Goal: Task Accomplishment & Management: Use online tool/utility

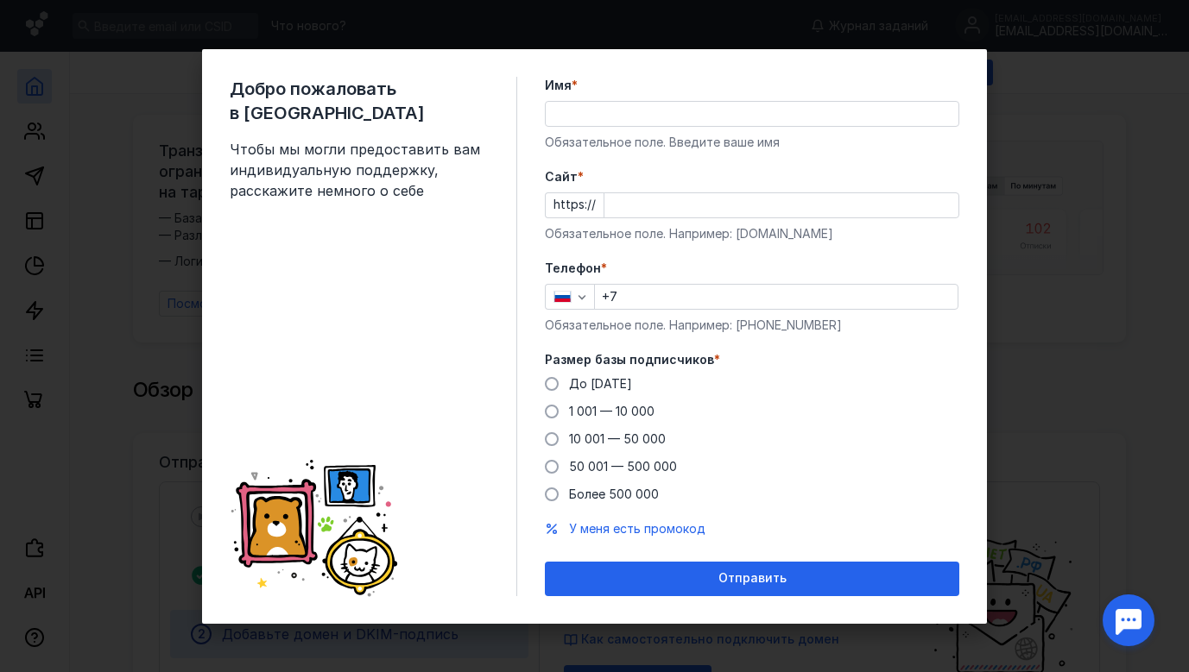
click at [642, 132] on div "Имя * Обязательное поле. Введите ваше имя" at bounding box center [752, 114] width 414 height 74
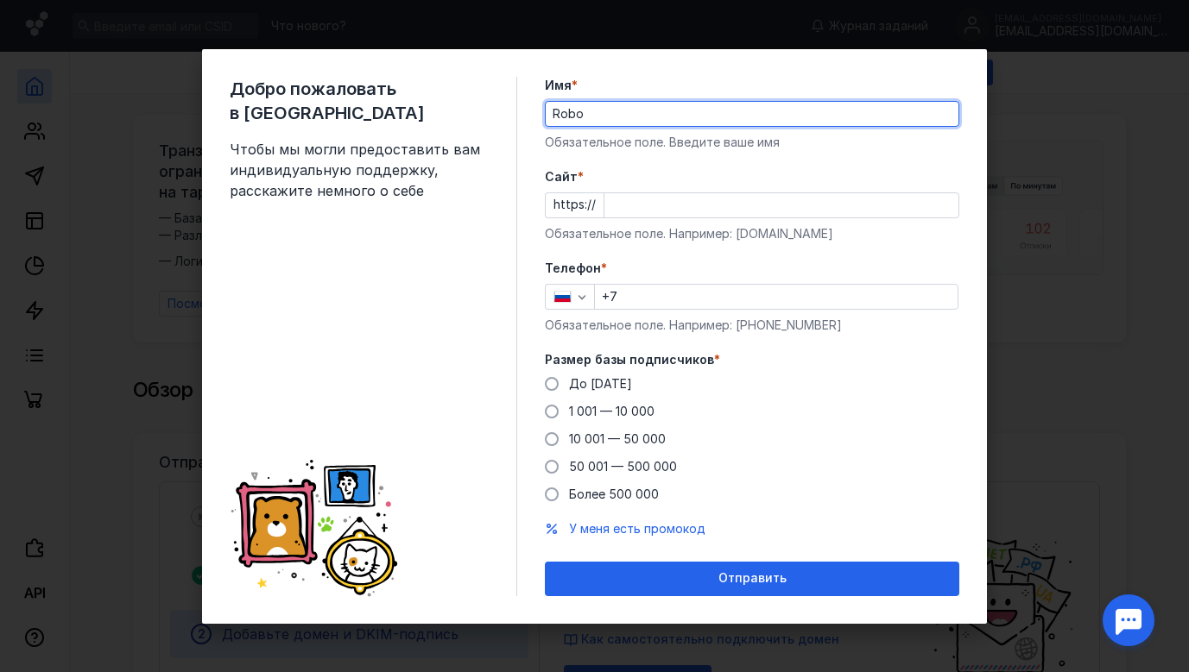
type input "Robo"
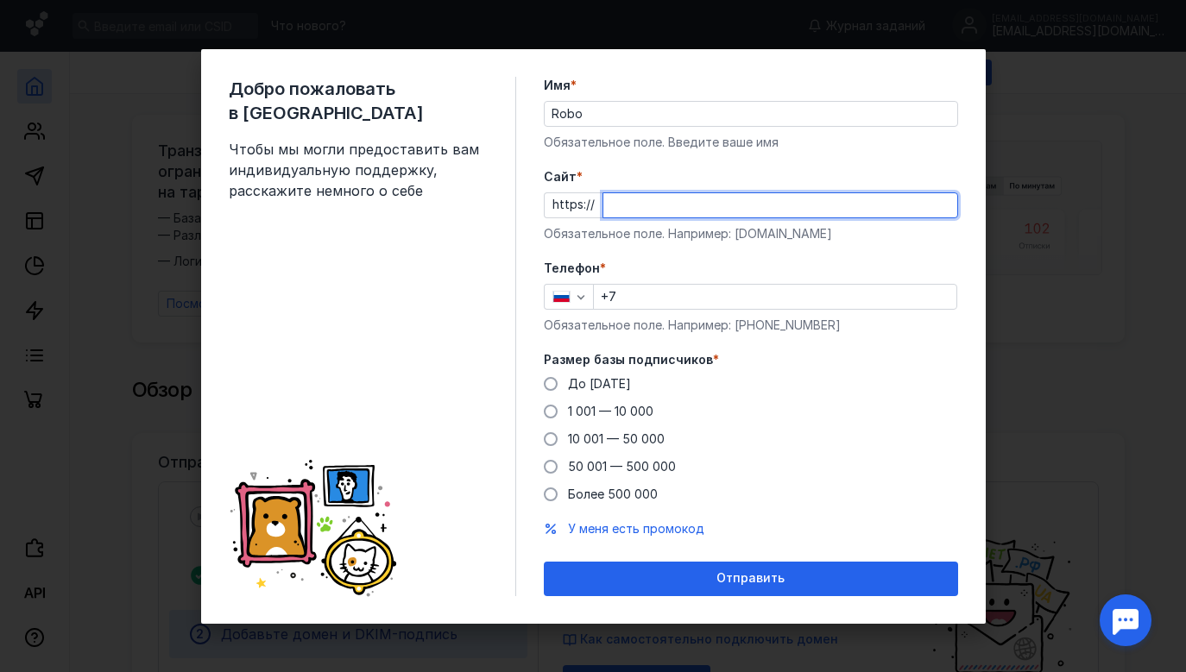
paste input "[DOMAIN_NAME]"
type input "[DOMAIN_NAME]"
click at [672, 298] on input "+7" at bounding box center [775, 297] width 363 height 24
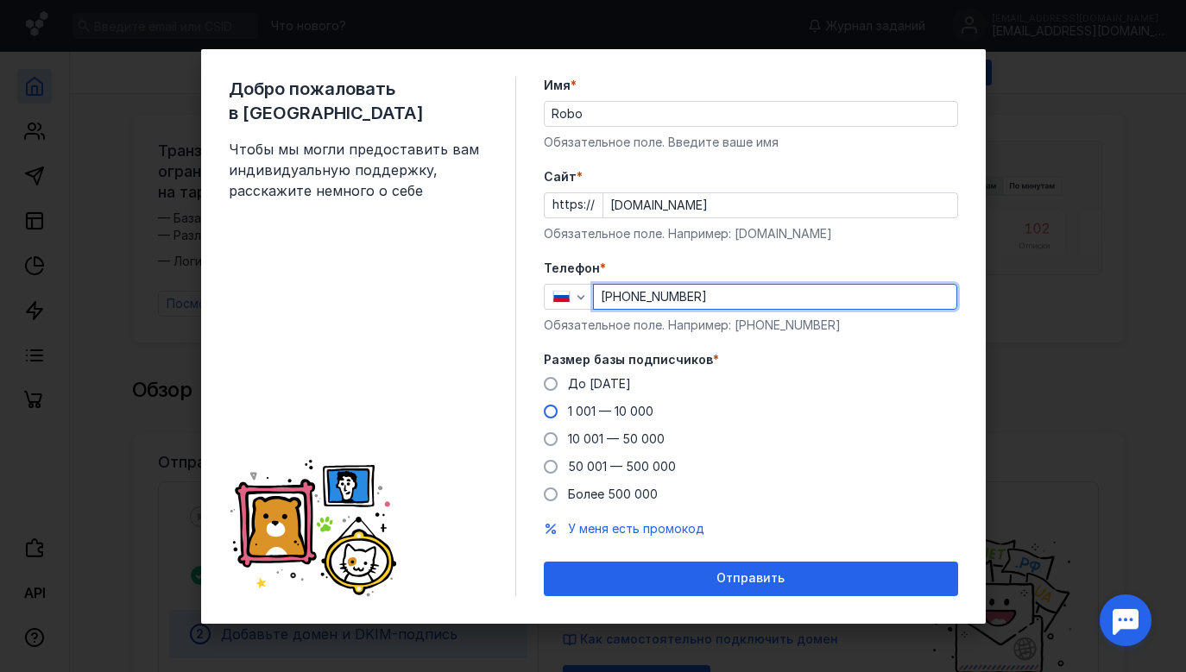
type input "[PHONE_NUMBER]"
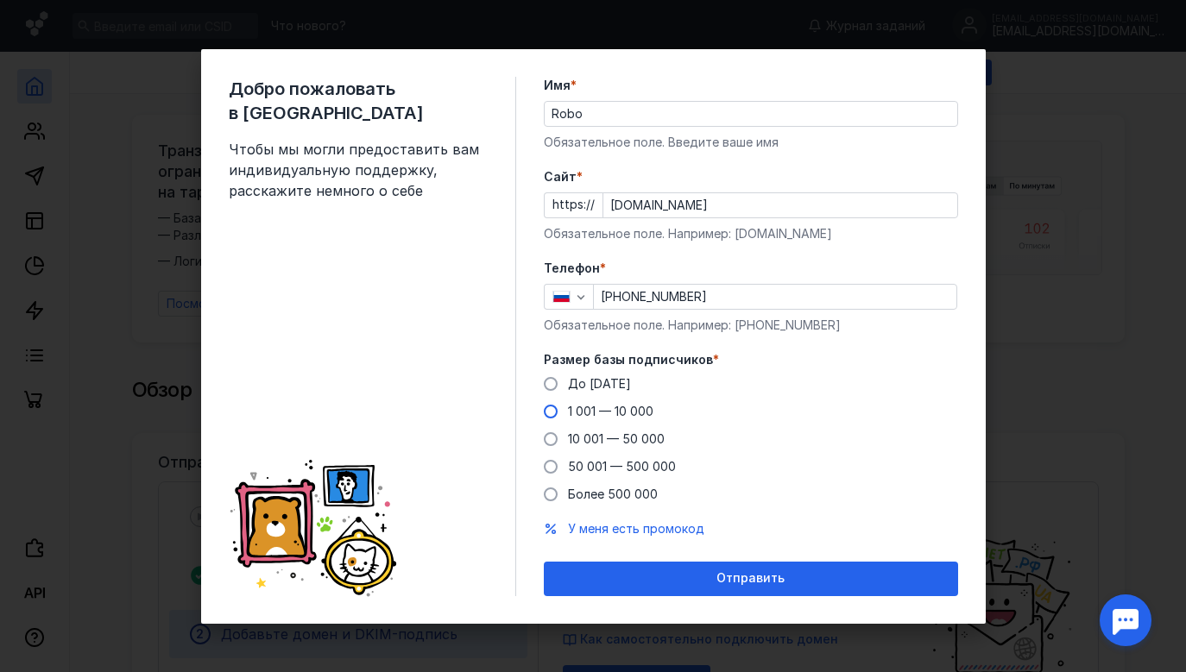
click at [552, 414] on span at bounding box center [551, 412] width 14 height 14
click at [0, 0] on input "1 001 — 10 000" at bounding box center [0, 0] width 0 height 0
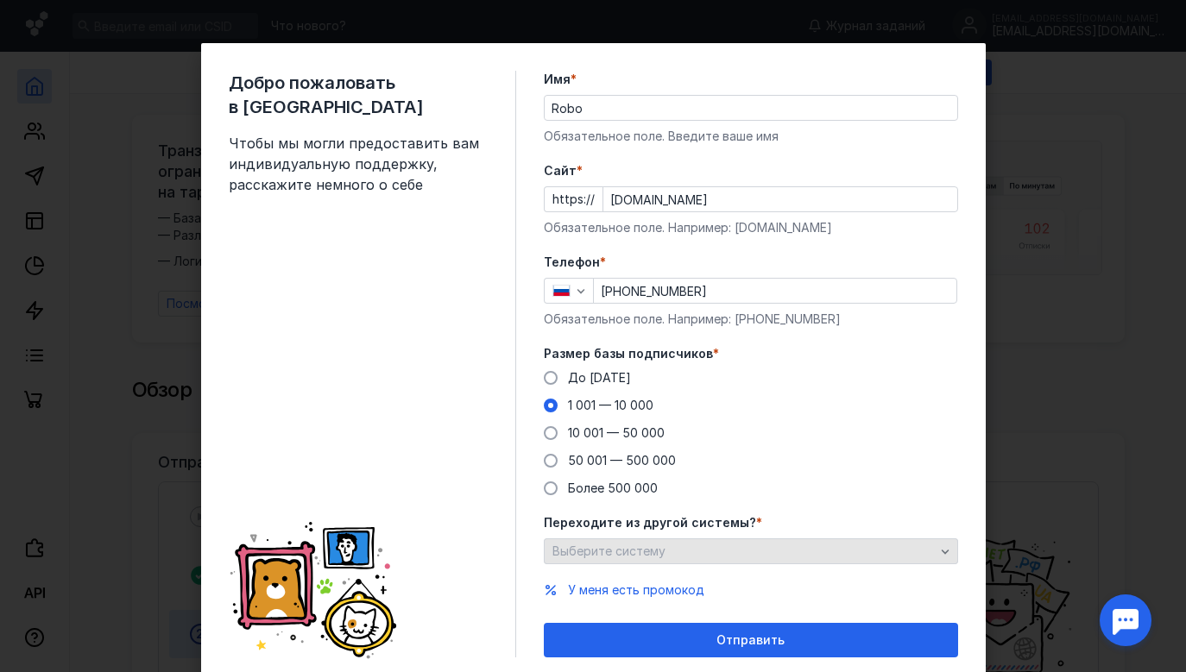
scroll to position [56, 0]
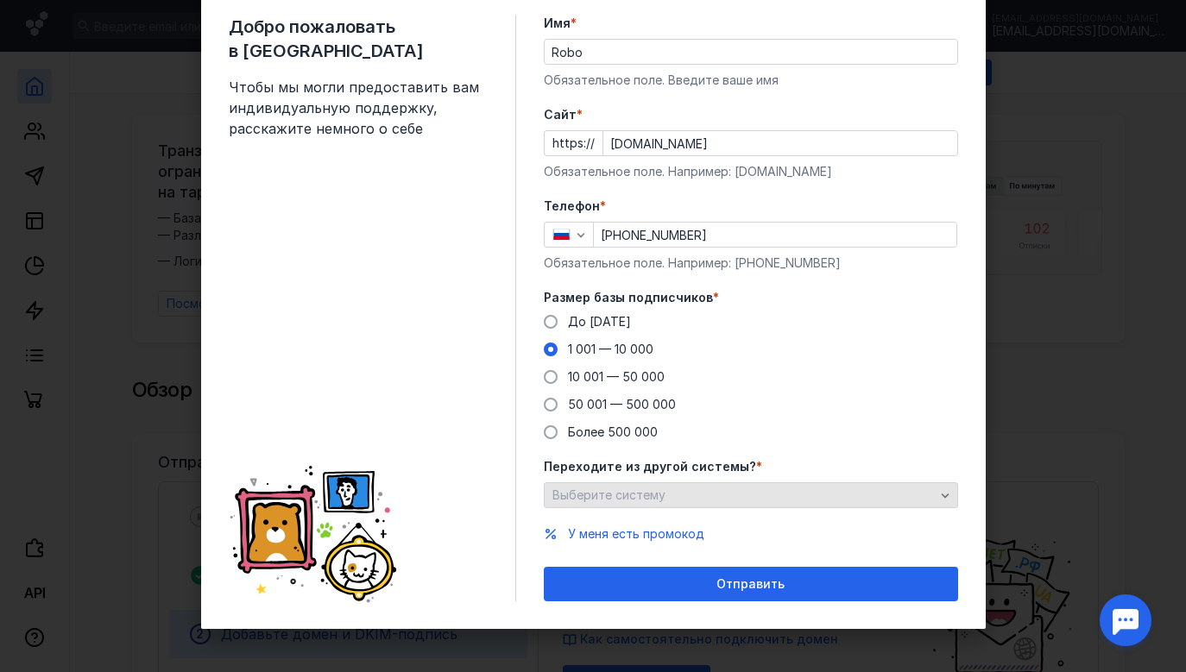
click at [643, 490] on span "Выберите систему" at bounding box center [608, 495] width 113 height 15
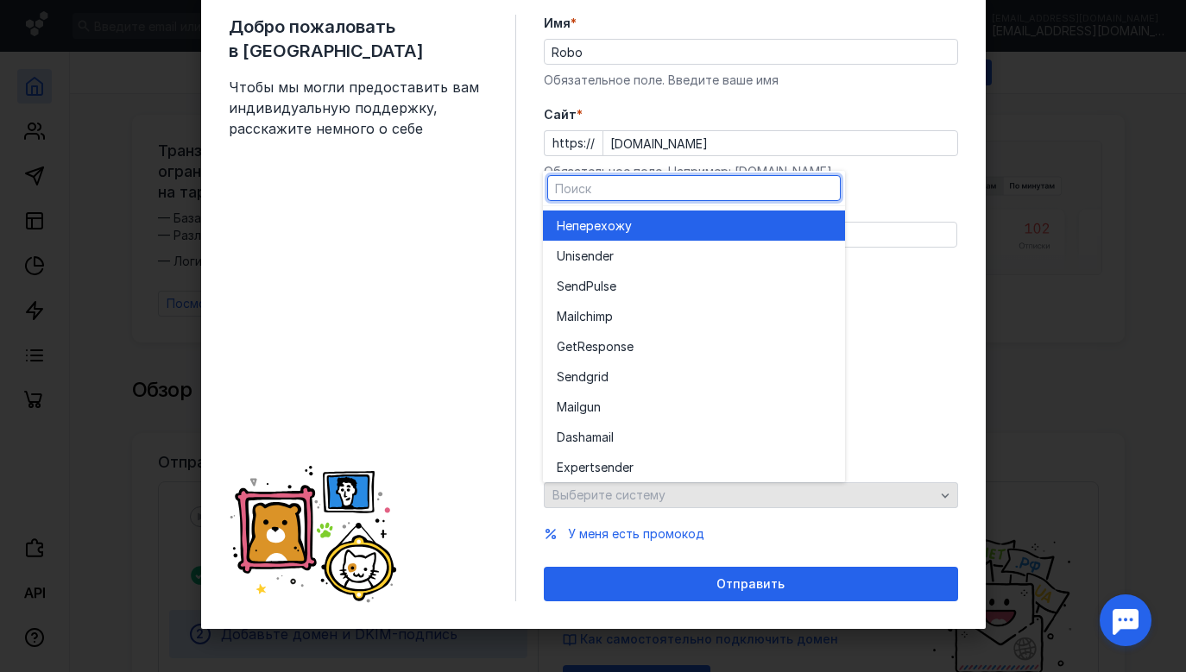
click at [643, 490] on span "Выберите систему" at bounding box center [608, 495] width 113 height 15
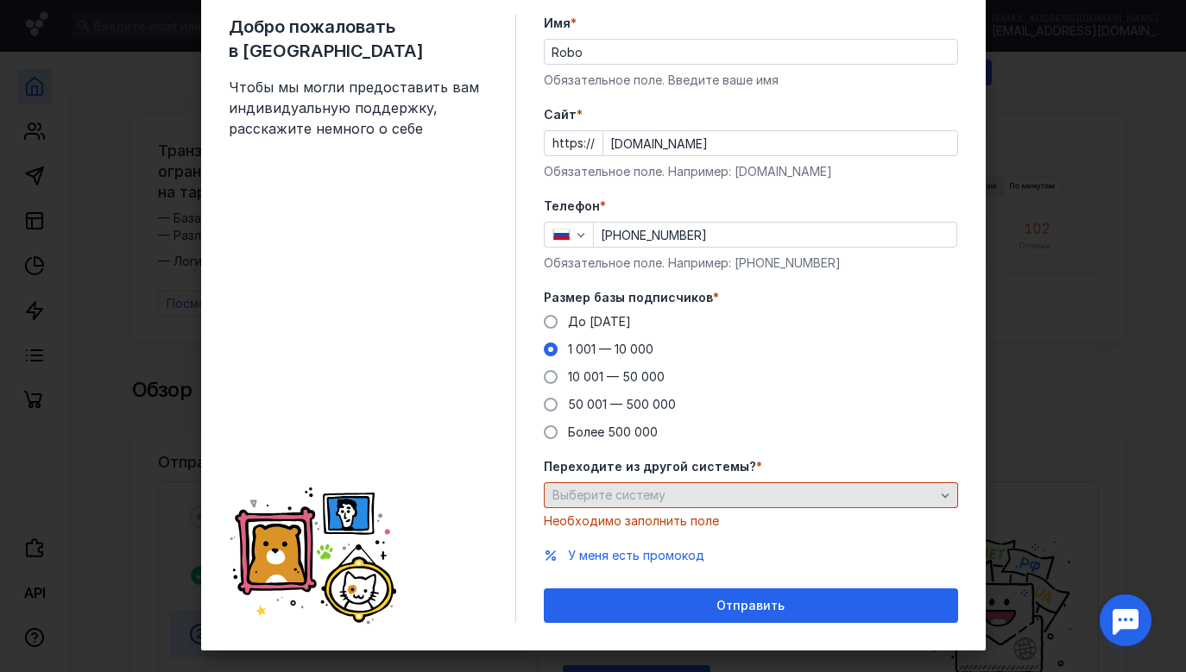
click at [643, 493] on span "Выберите систему" at bounding box center [608, 495] width 113 height 15
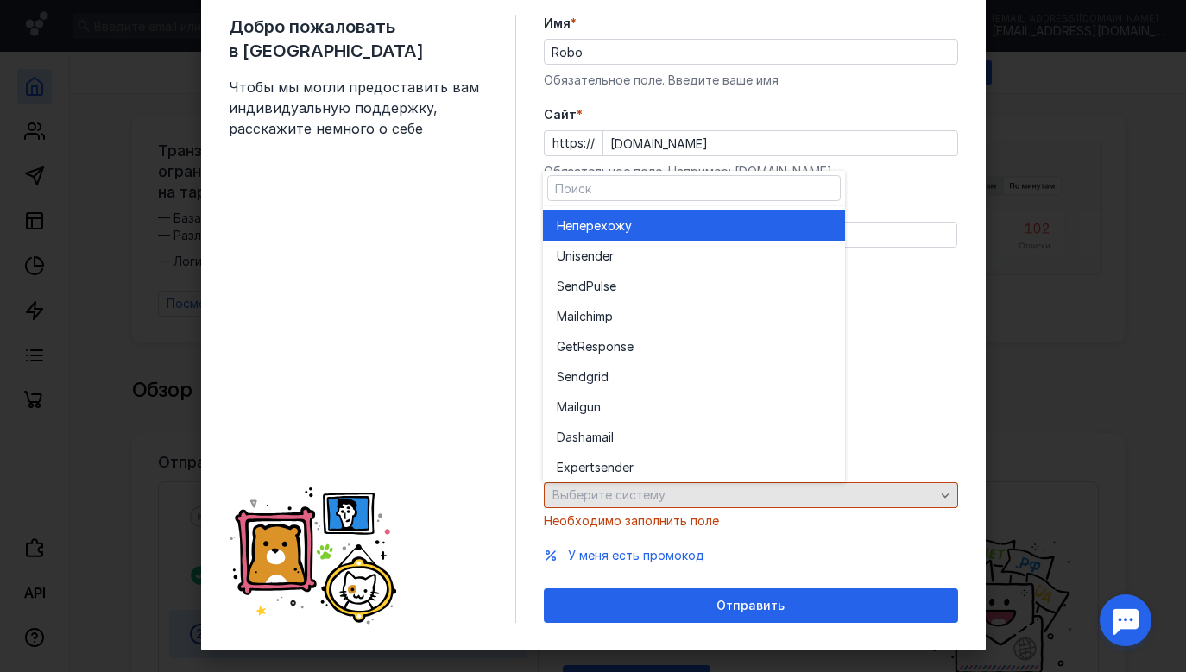
click at [643, 493] on span "Выберите систему" at bounding box center [608, 495] width 113 height 15
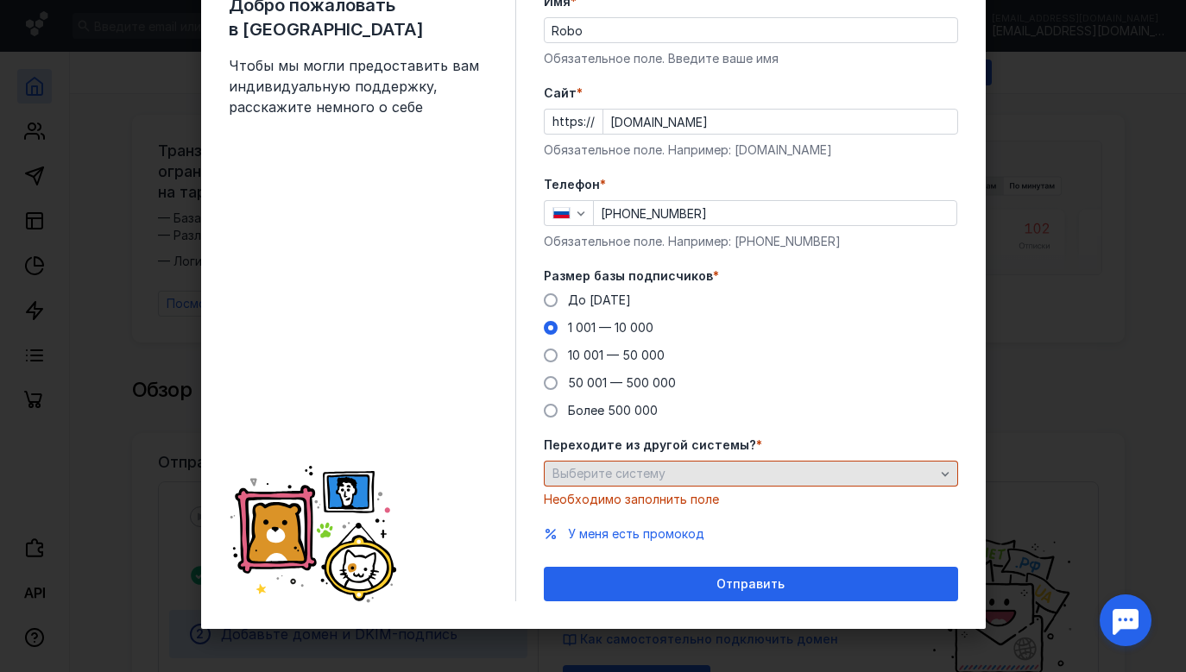
scroll to position [78, 0]
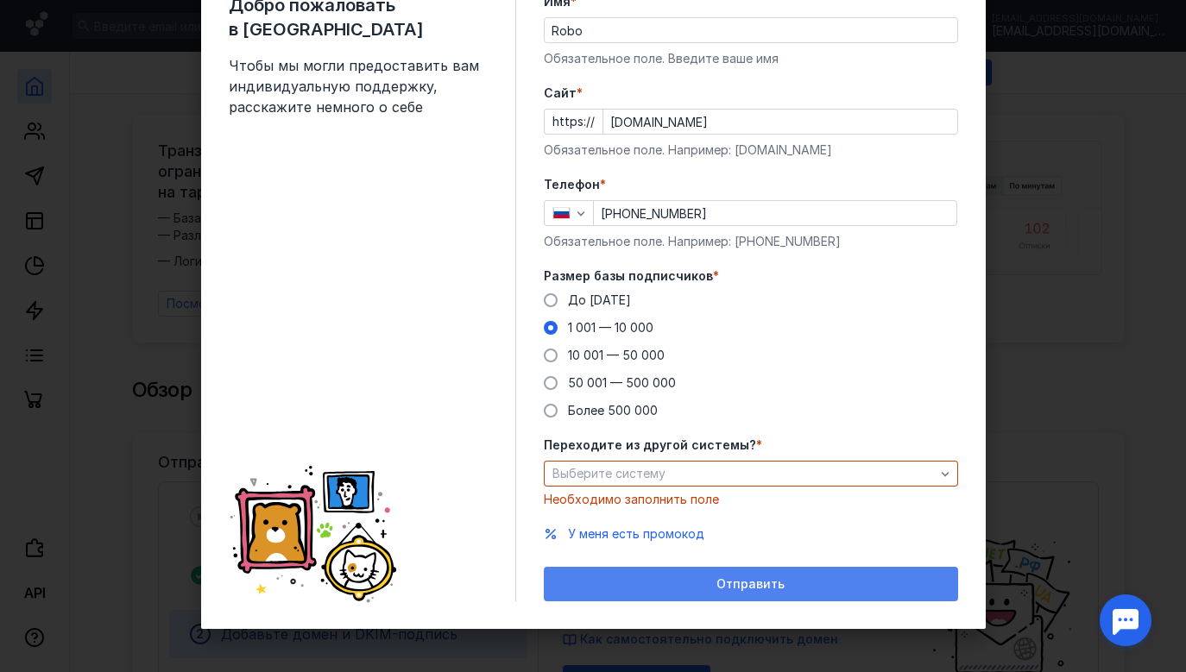
click at [654, 593] on div "Отправить" at bounding box center [751, 584] width 414 height 35
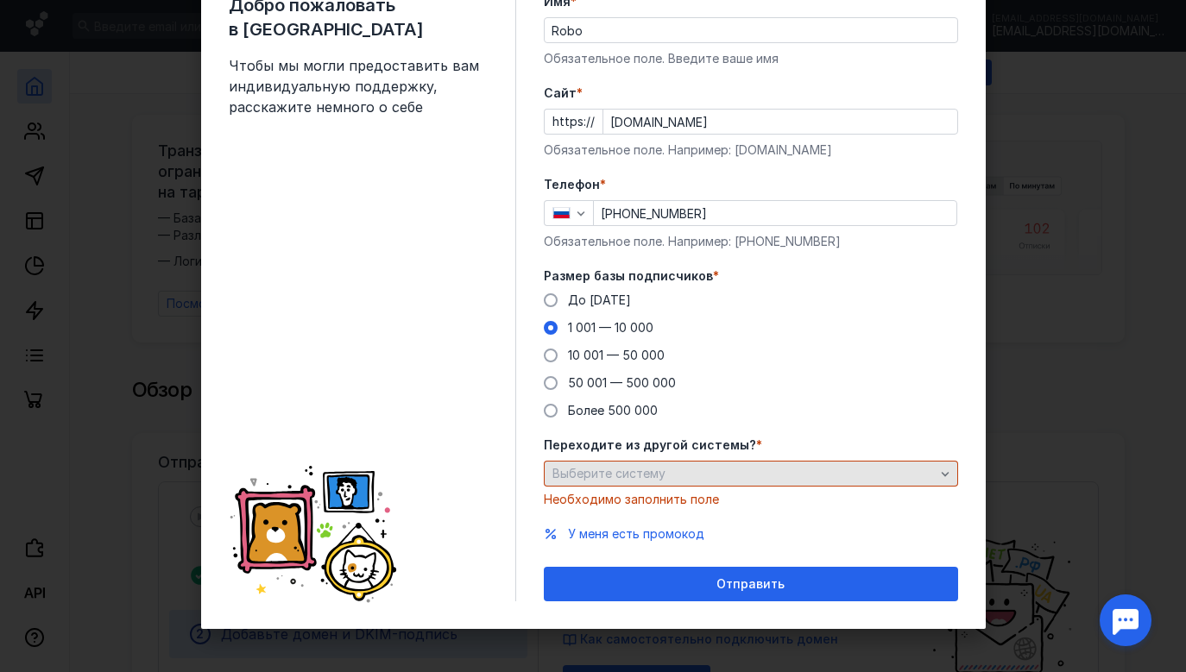
click at [638, 479] on span "Выберите систему" at bounding box center [608, 473] width 113 height 15
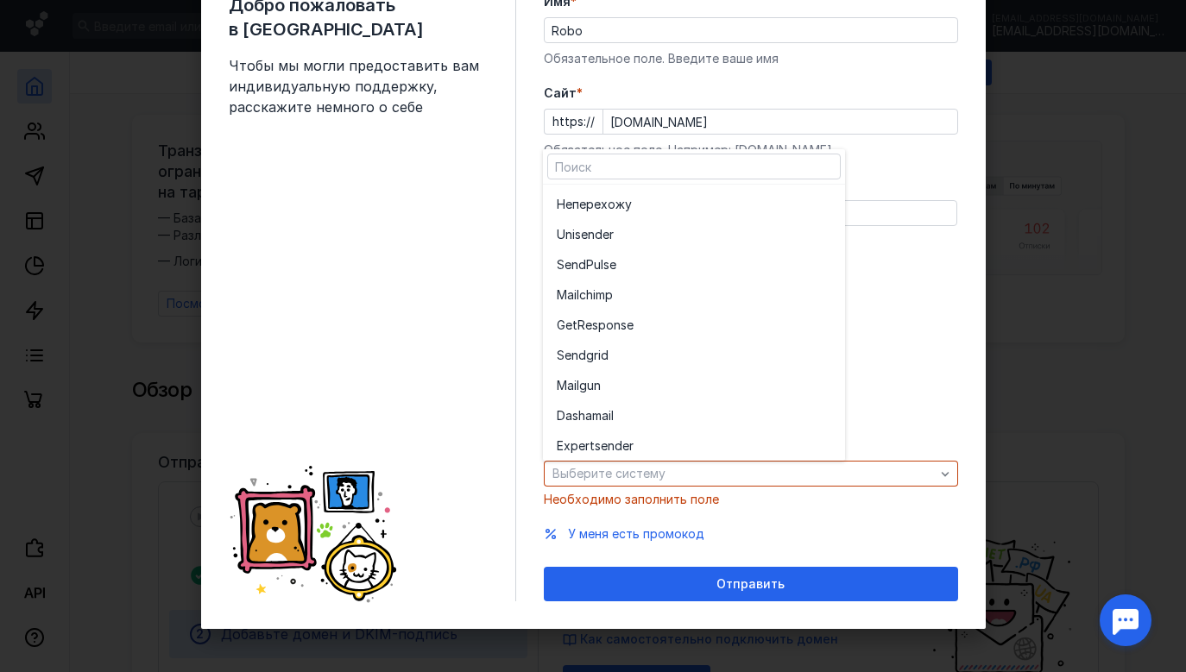
click at [898, 357] on div "До [DATE] 1 001 — 10 000 10 001 — 50 000 50 001 — 500 000 Более 500 000" at bounding box center [751, 356] width 414 height 128
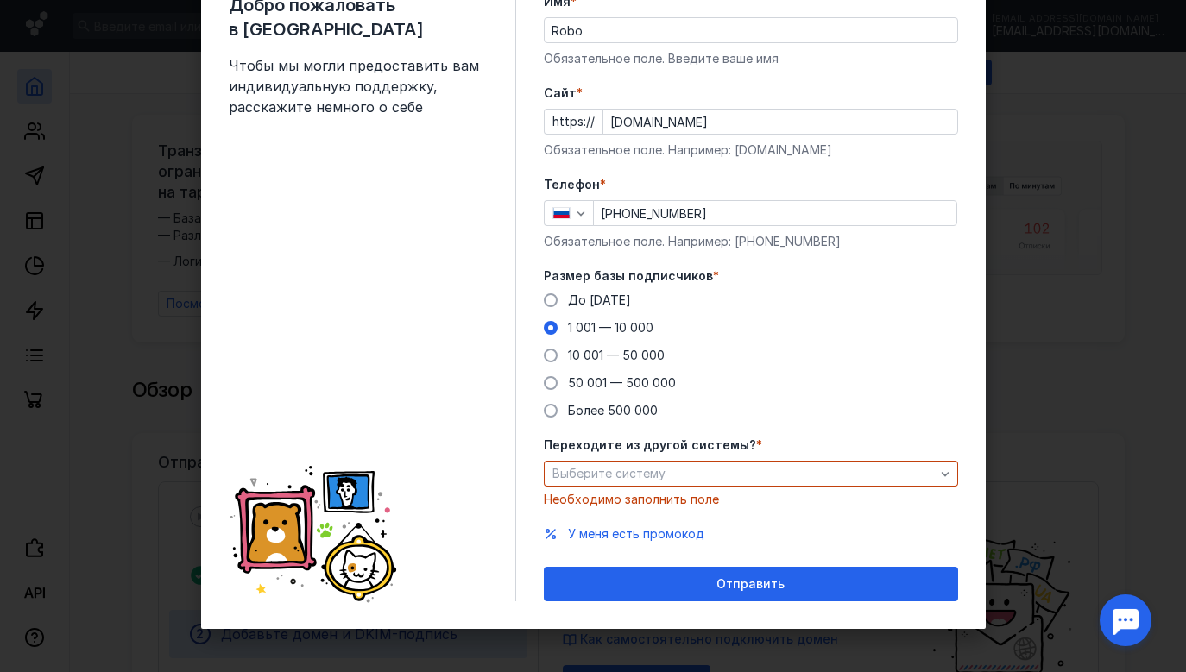
click at [756, 443] on span "*" at bounding box center [759, 445] width 6 height 17
click at [706, 469] on div "Выберите систему" at bounding box center [743, 474] width 391 height 15
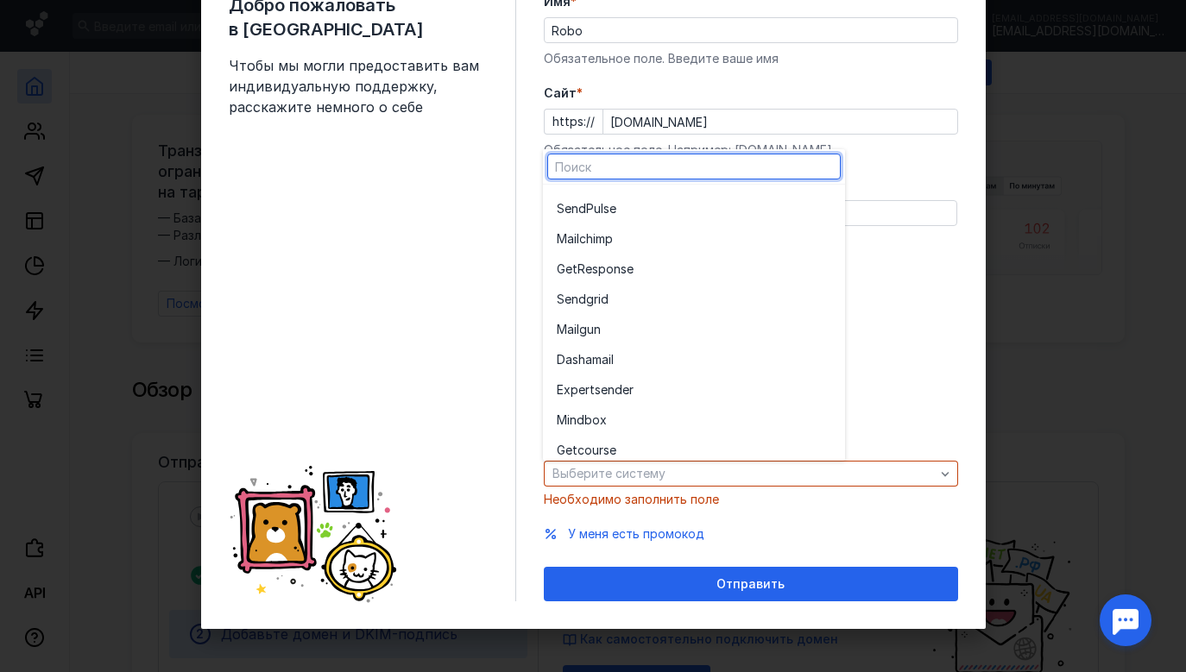
scroll to position [0, 0]
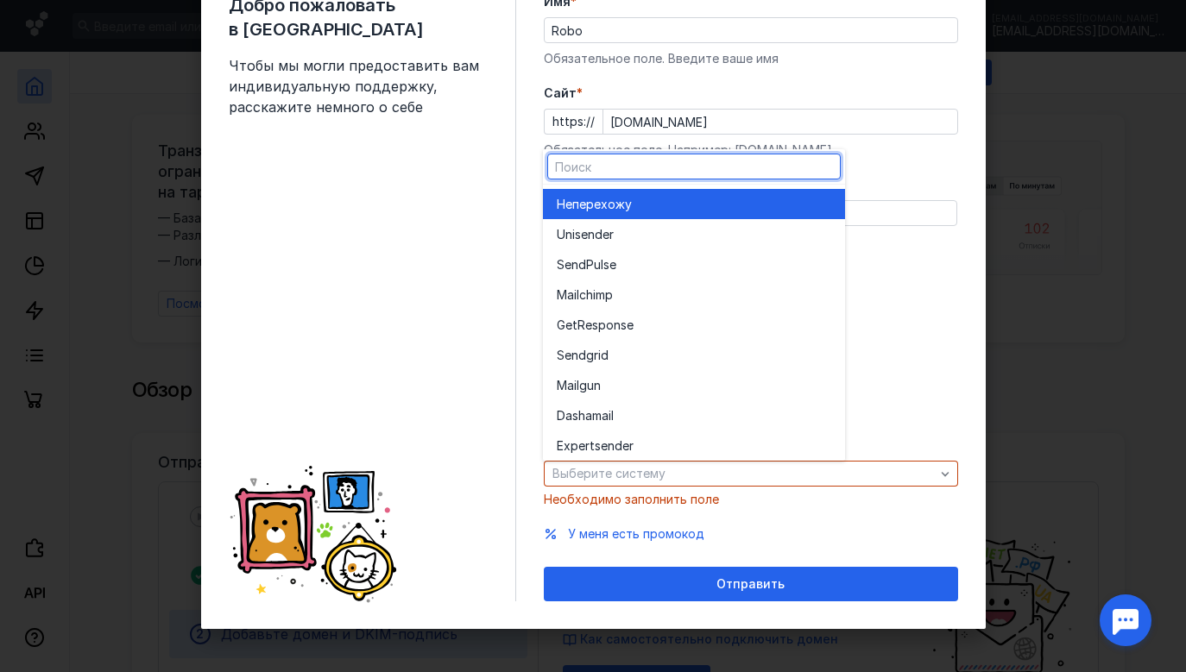
click at [624, 194] on div "Не перехожу" at bounding box center [694, 204] width 274 height 30
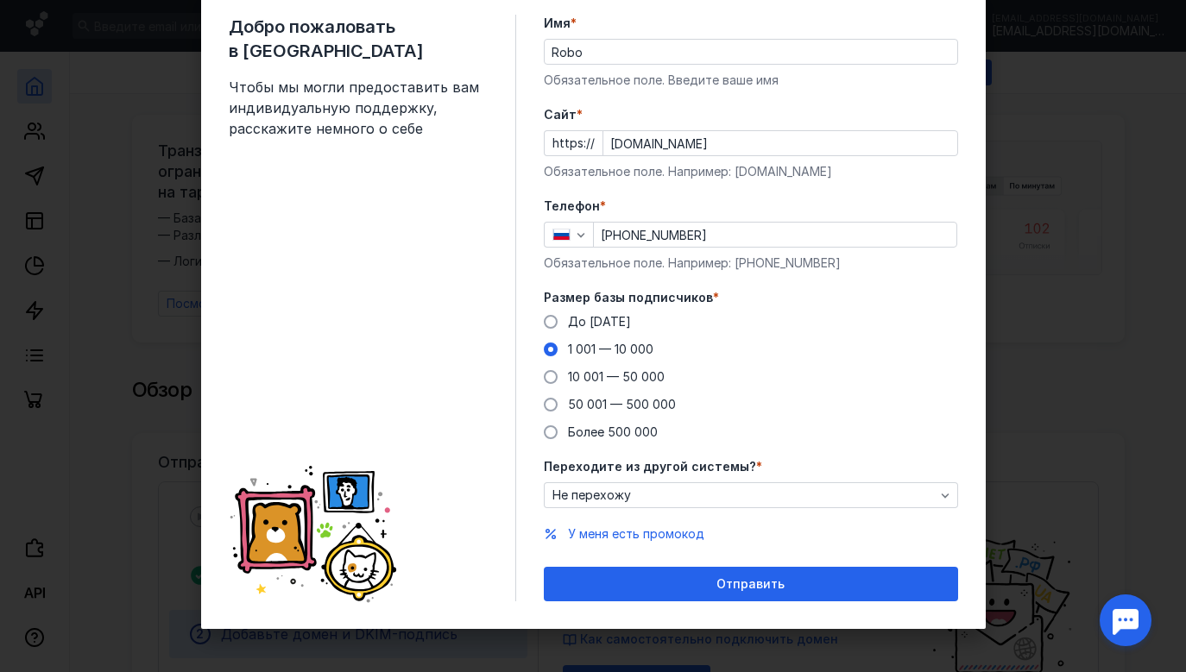
scroll to position [56, 0]
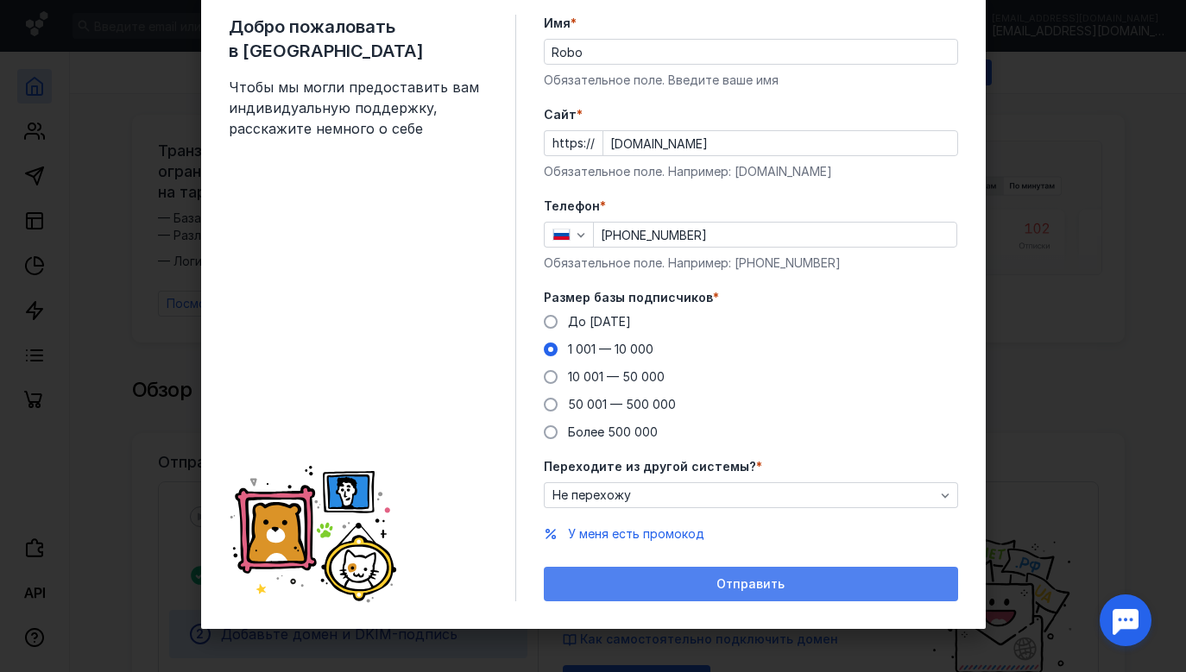
click at [629, 576] on div "Отправить" at bounding box center [751, 584] width 414 height 35
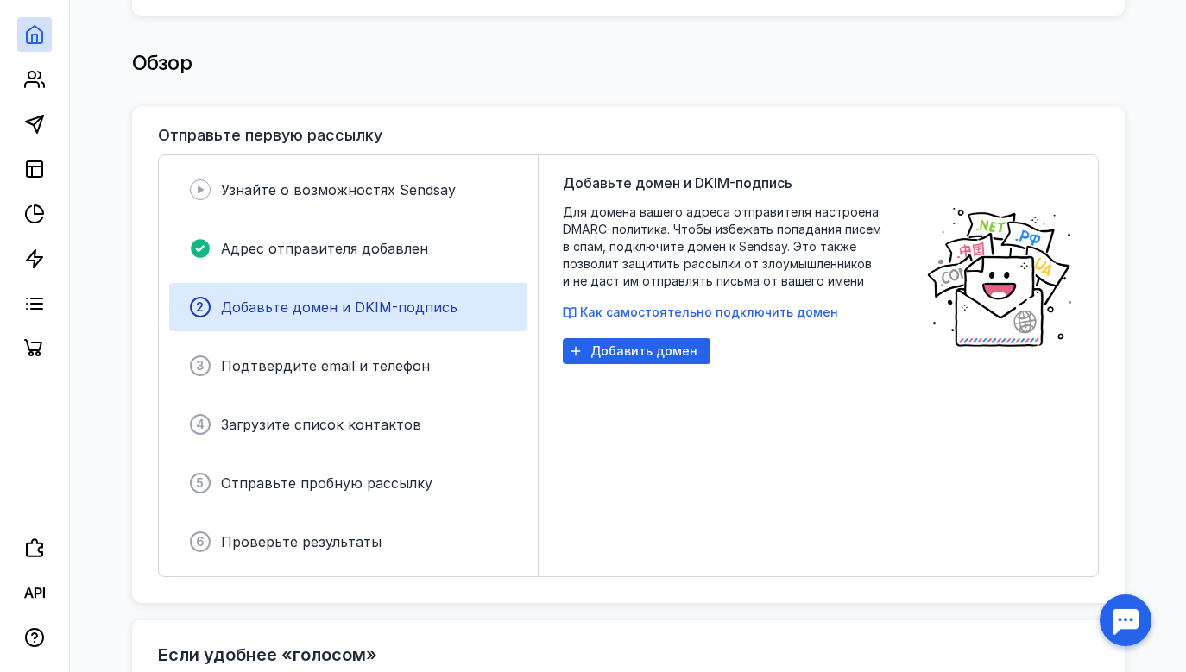
scroll to position [328, 0]
click at [626, 344] on span "Добавить домен" at bounding box center [643, 351] width 107 height 15
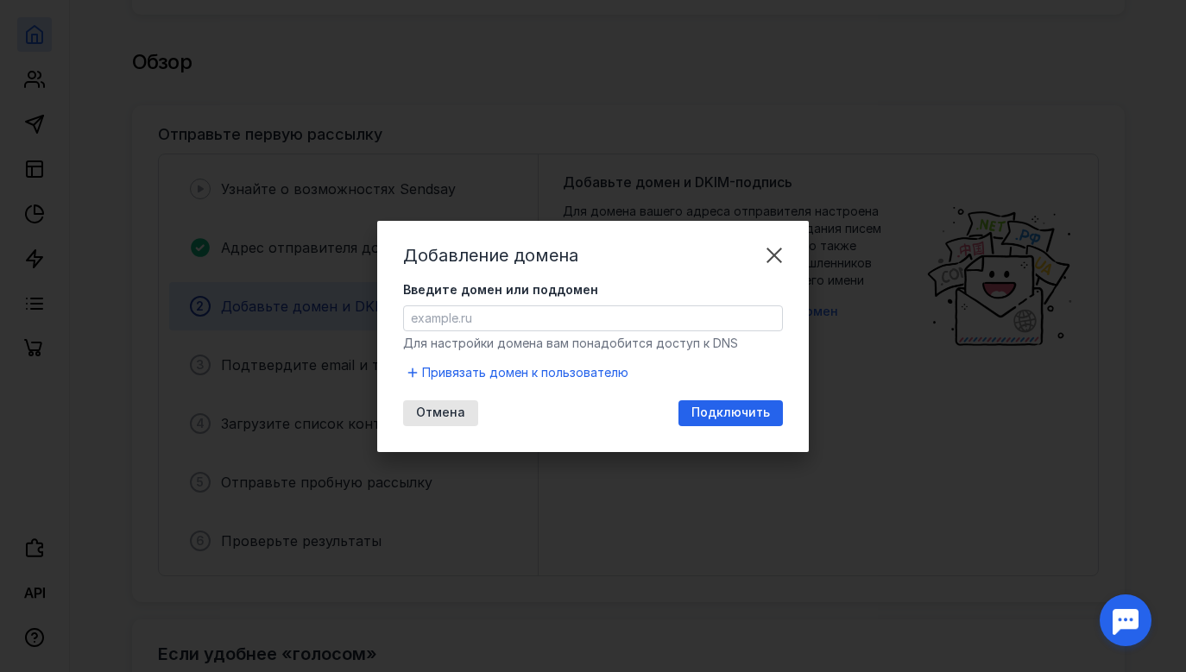
click at [564, 317] on input "Введите домен или поддомен" at bounding box center [593, 318] width 378 height 24
paste input "[URL][DOMAIN_NAME]"
type input "[URL][DOMAIN_NAME]"
drag, startPoint x: 564, startPoint y: 316, endPoint x: 371, endPoint y: 318, distance: 192.5
click at [371, 318] on div "Добавление домена Введите домен или поддомен [URL][DOMAIN_NAME] Для настройки д…" at bounding box center [593, 336] width 1186 height 672
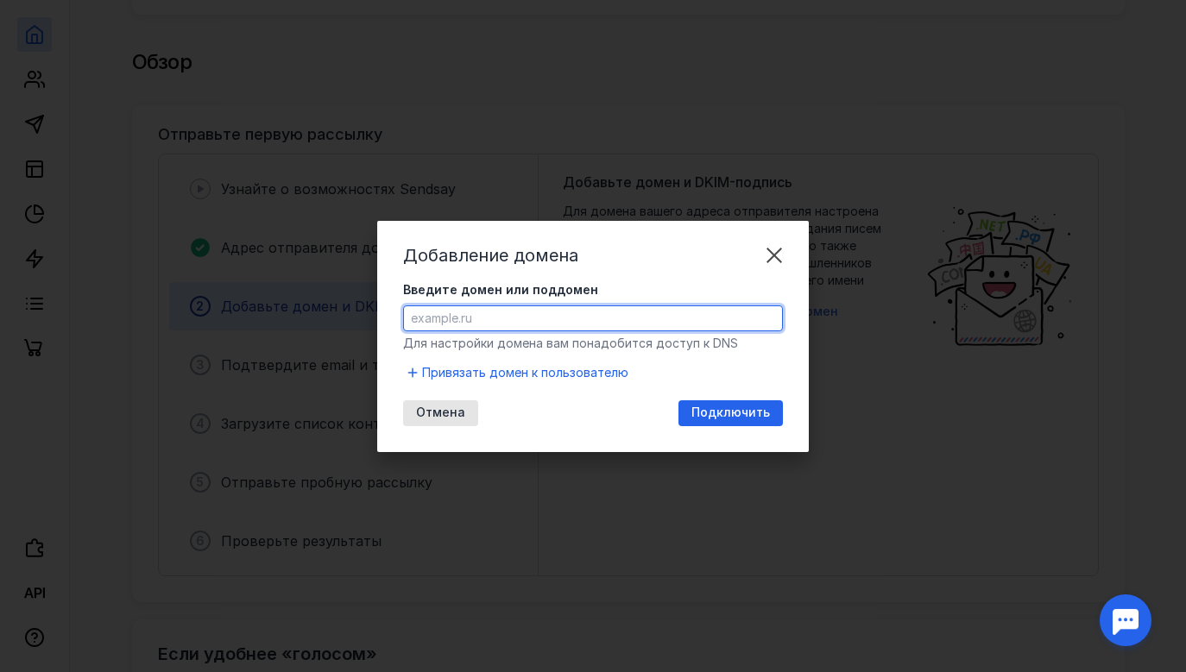
click at [675, 320] on input "Введите домен или поддомен" at bounding box center [593, 318] width 378 height 24
paste input "[DOMAIN_NAME]"
type input "[DOMAIN_NAME]"
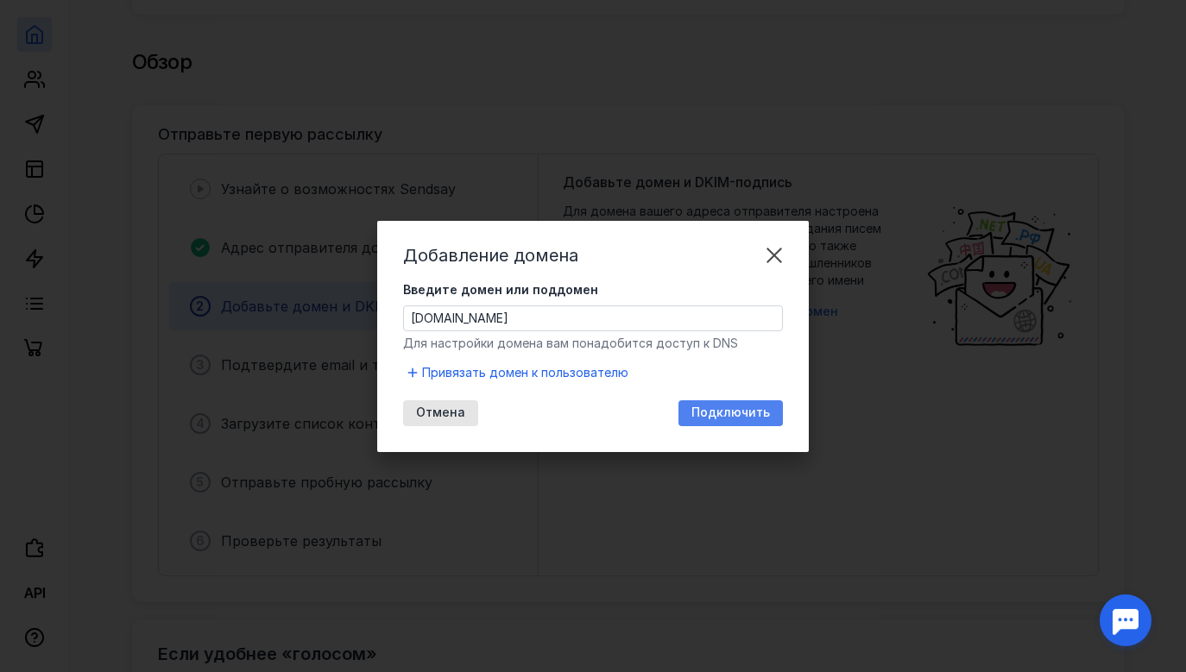
click at [719, 409] on span "Подключить" at bounding box center [730, 413] width 79 height 15
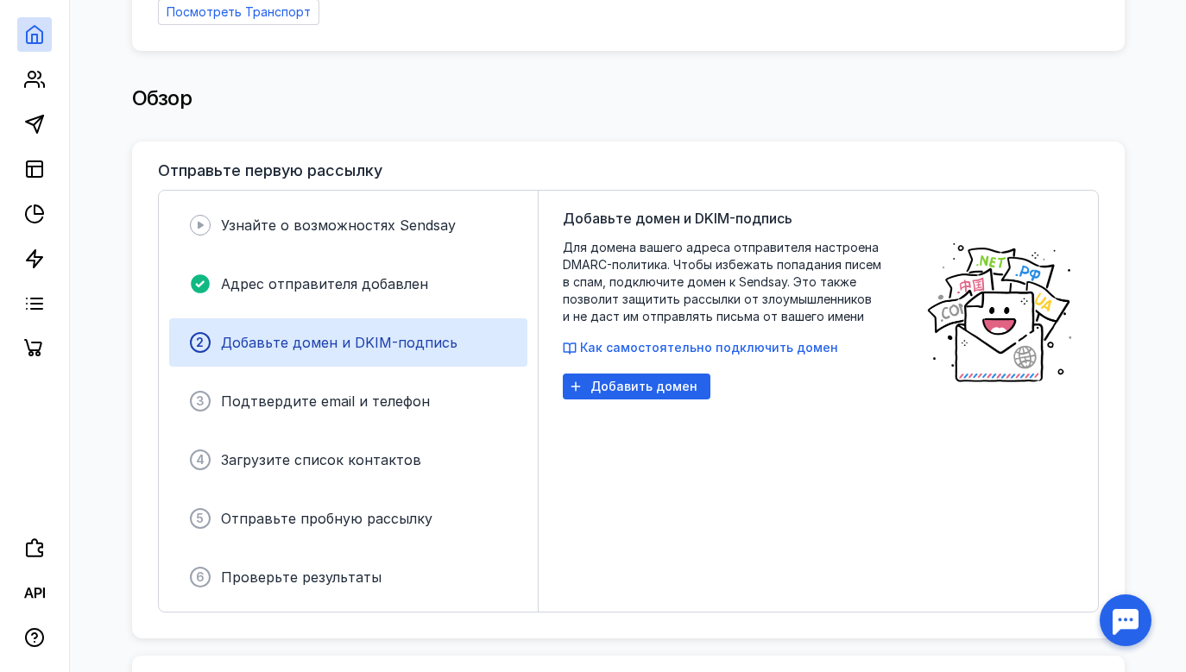
scroll to position [290, 0]
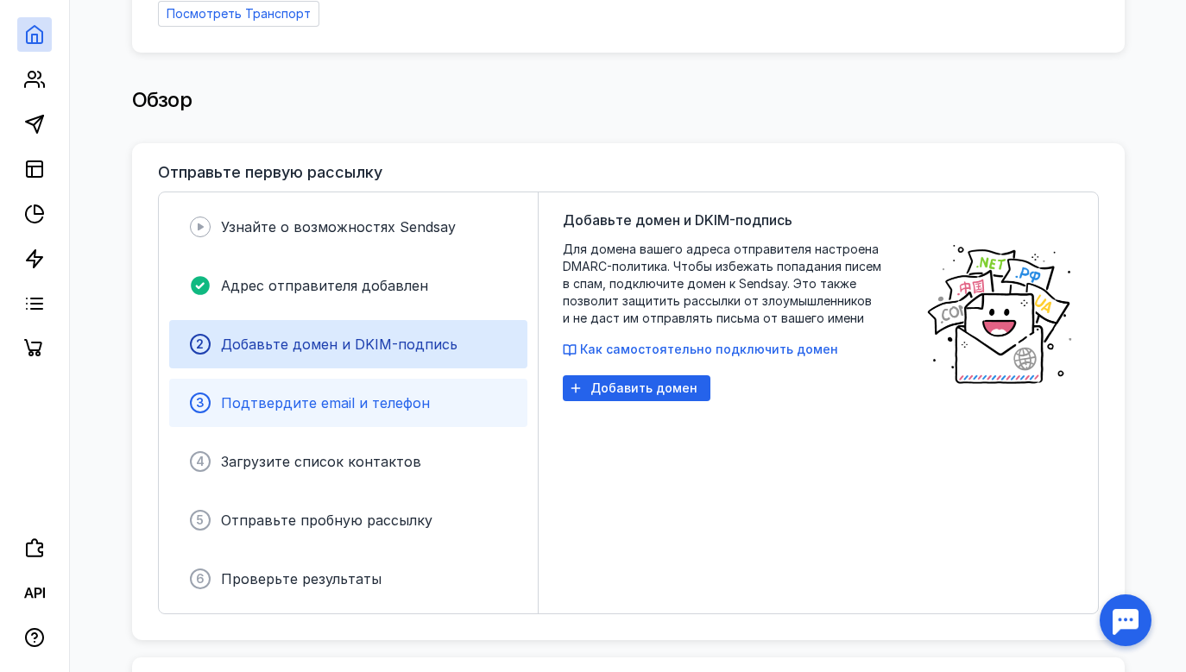
click at [374, 400] on span "Подтвердите email и телефон" at bounding box center [325, 402] width 209 height 17
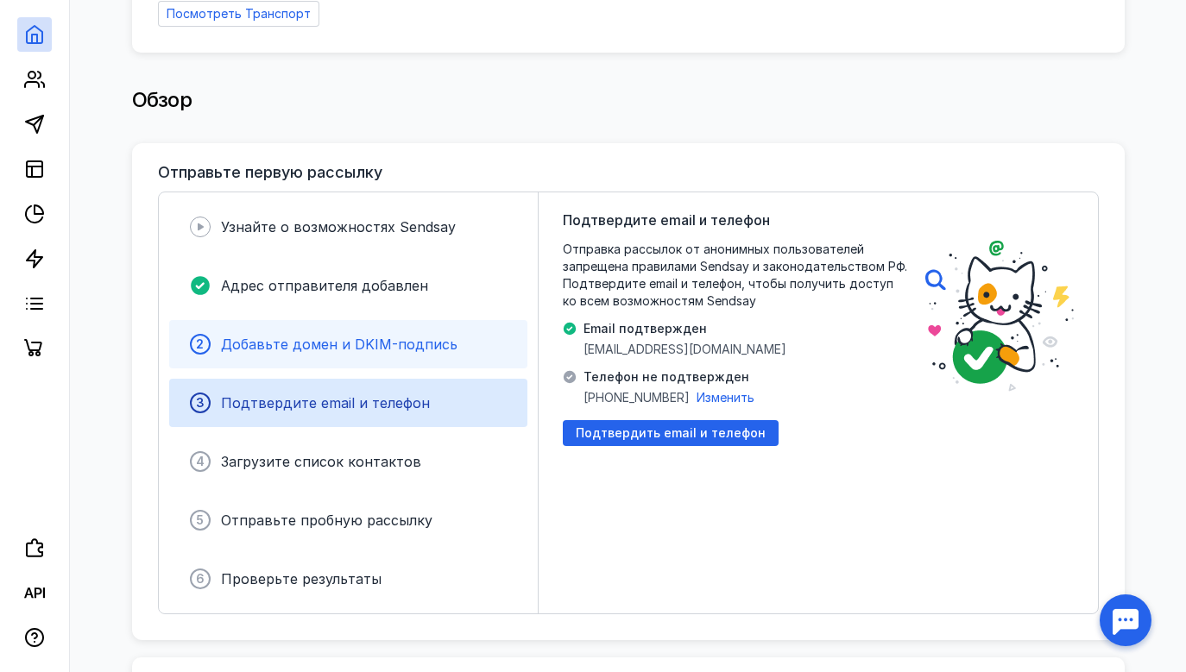
click at [348, 344] on span "Добавьте домен и DKIM-подпись" at bounding box center [339, 344] width 236 height 17
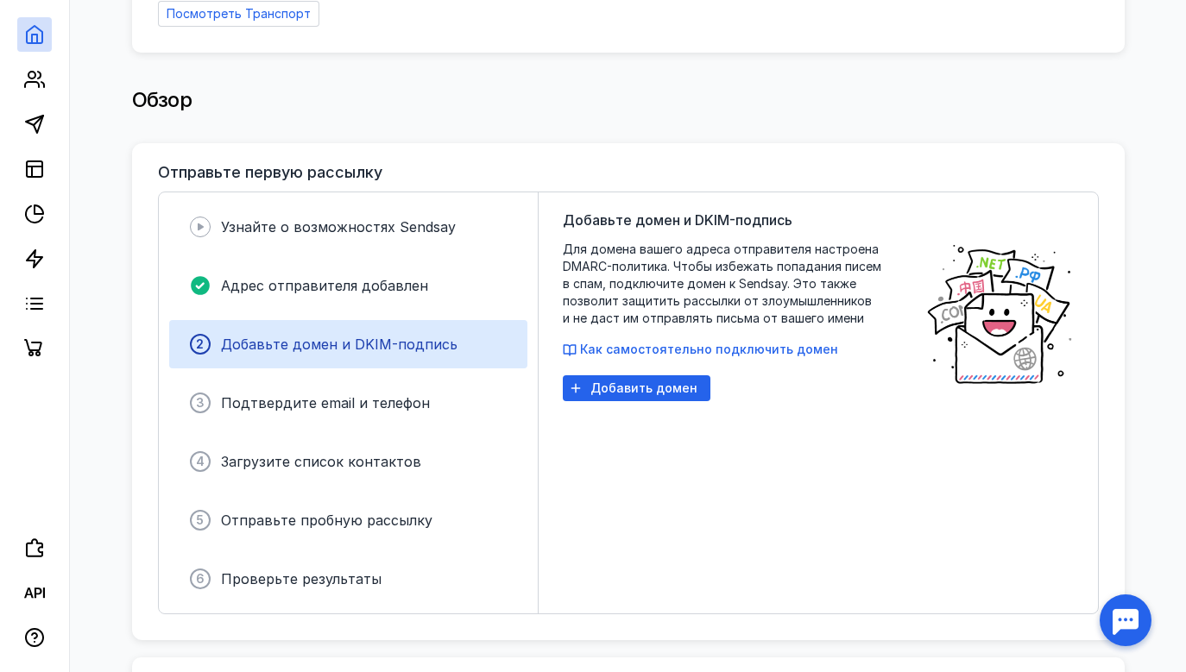
click at [642, 396] on div "Добавьте домен и DKIM-подпись Для домена вашего адреса отправителя настроена DM…" at bounding box center [735, 403] width 345 height 387
click at [642, 390] on div "Добавить домен" at bounding box center [637, 388] width 148 height 26
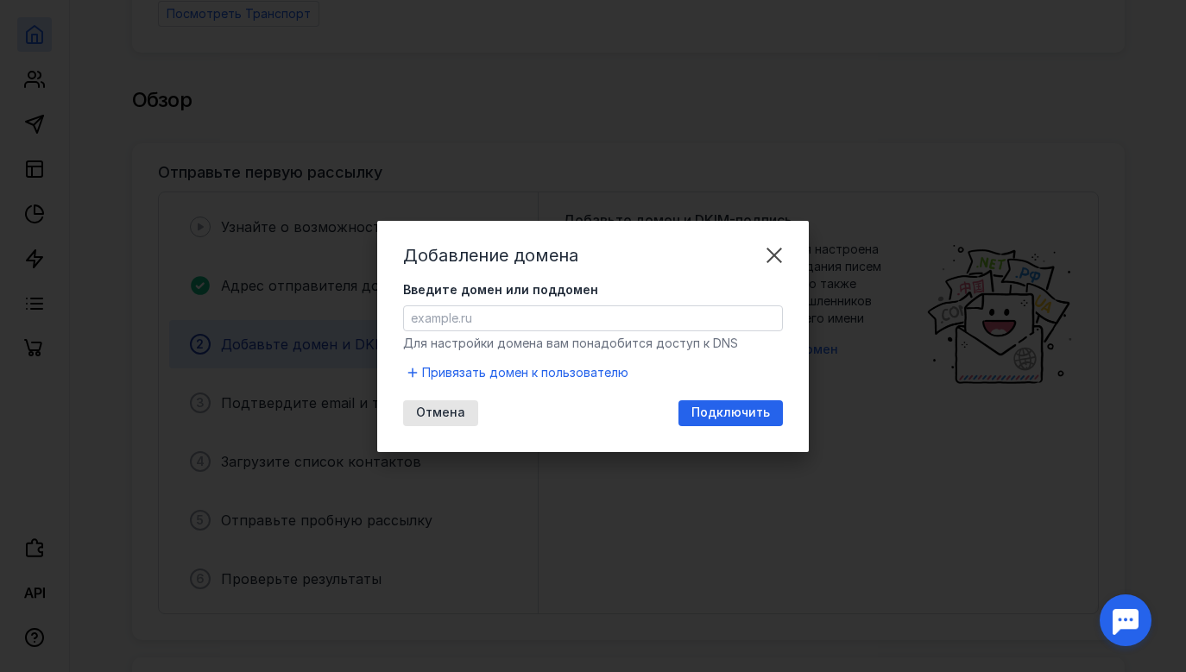
click at [557, 313] on input "Введите домен или поддомен" at bounding box center [593, 318] width 378 height 24
paste input "[DOMAIN_NAME]"
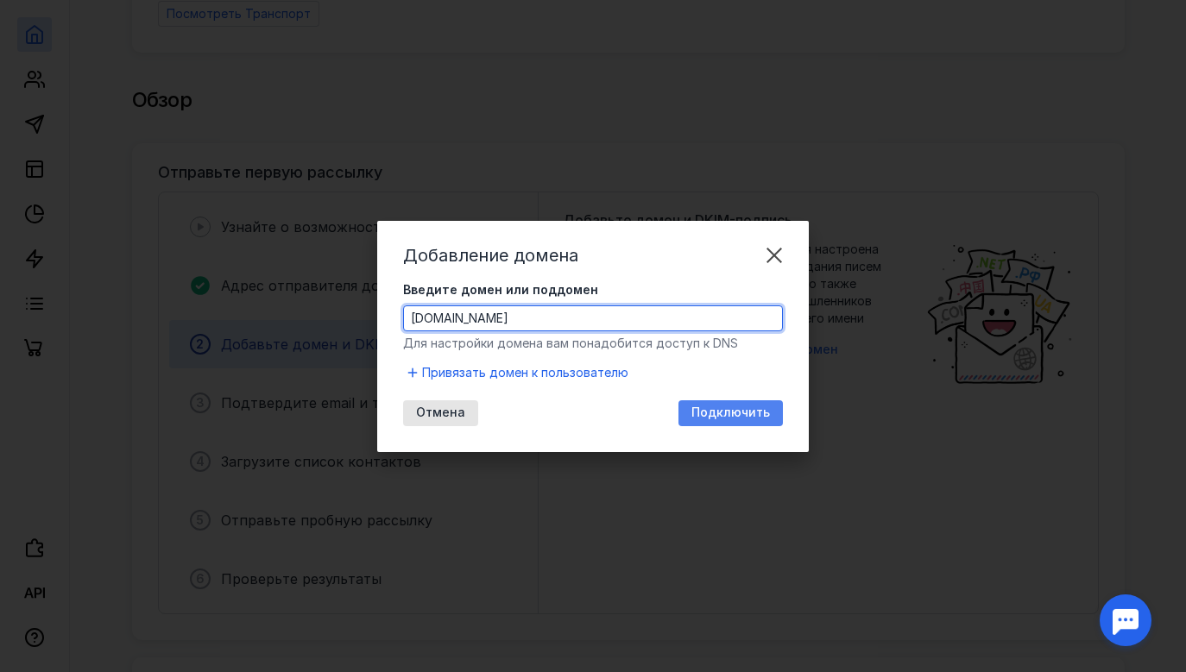
type input "[DOMAIN_NAME]"
click at [740, 416] on span "Подключить" at bounding box center [730, 413] width 79 height 15
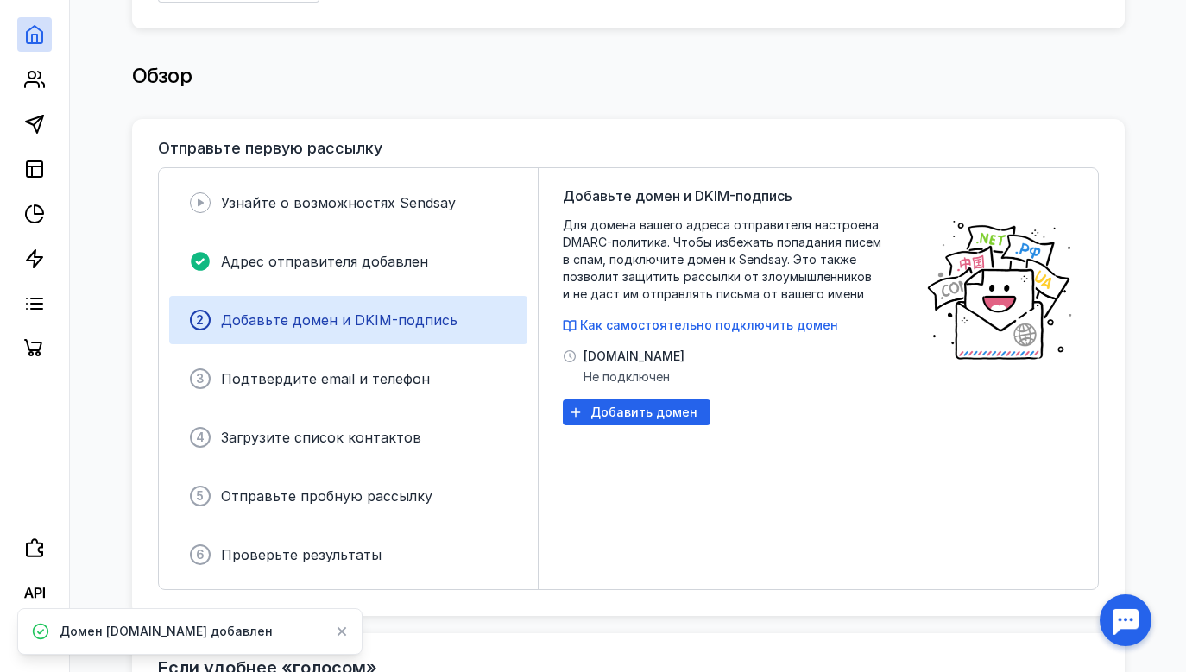
scroll to position [331, 0]
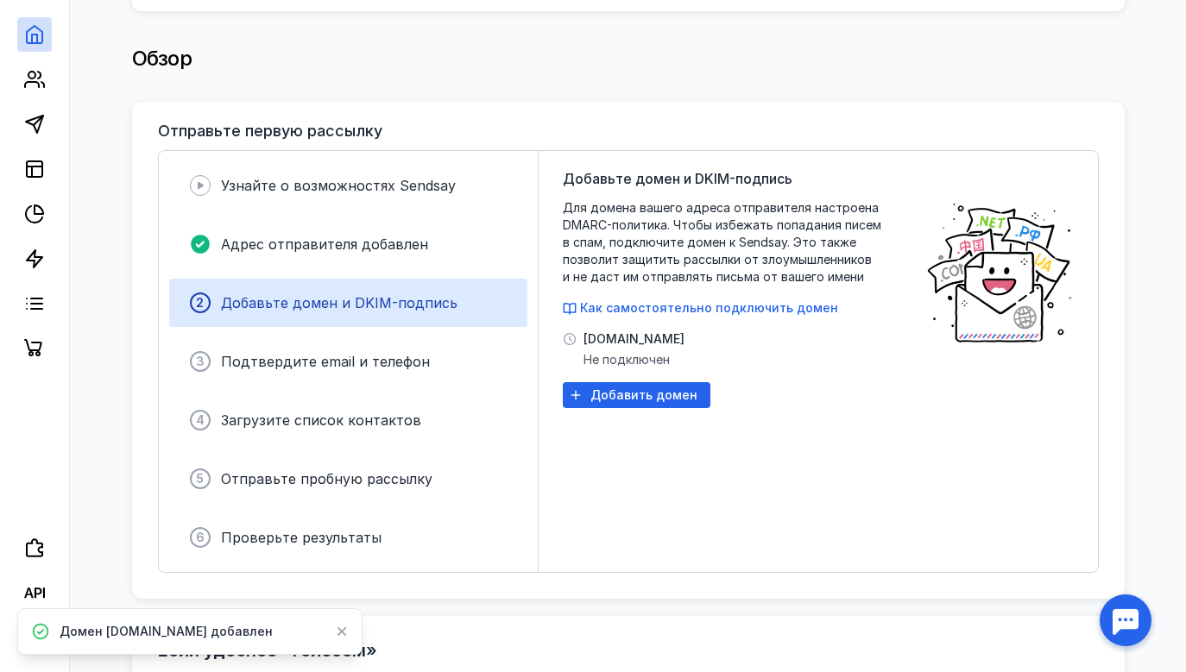
click at [585, 331] on span "[DOMAIN_NAME]" at bounding box center [633, 339] width 101 height 17
click at [554, 331] on div "Добавьте домен и DKIM-подпись Для домена вашего адреса отправителя настроена DM…" at bounding box center [818, 361] width 559 height 421
click at [566, 332] on icon at bounding box center [570, 339] width 14 height 14
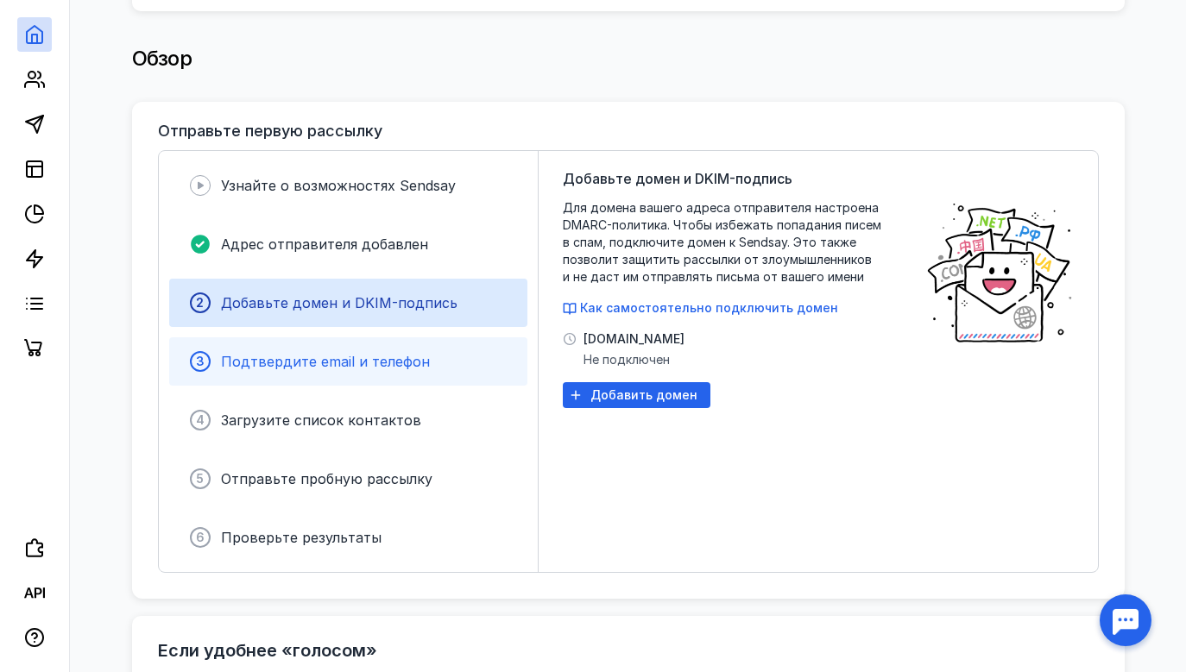
click at [357, 363] on div "3 Подтвердите email и телефон" at bounding box center [348, 361] width 358 height 48
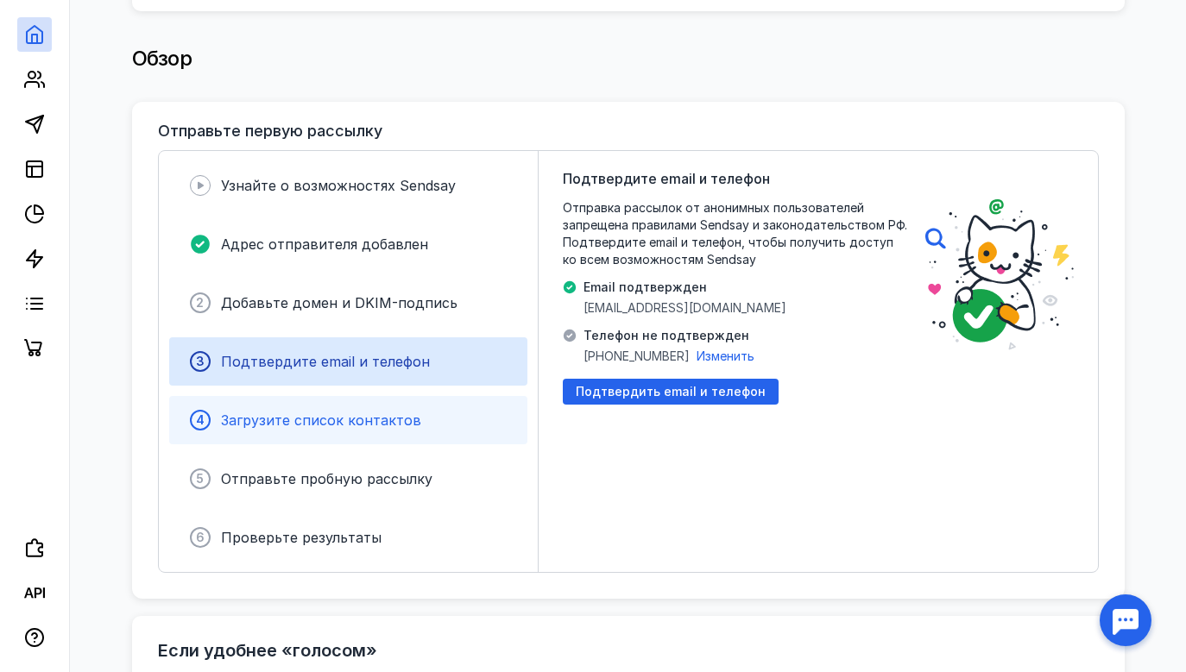
click at [327, 419] on span "Загрузите список контактов" at bounding box center [321, 420] width 200 height 17
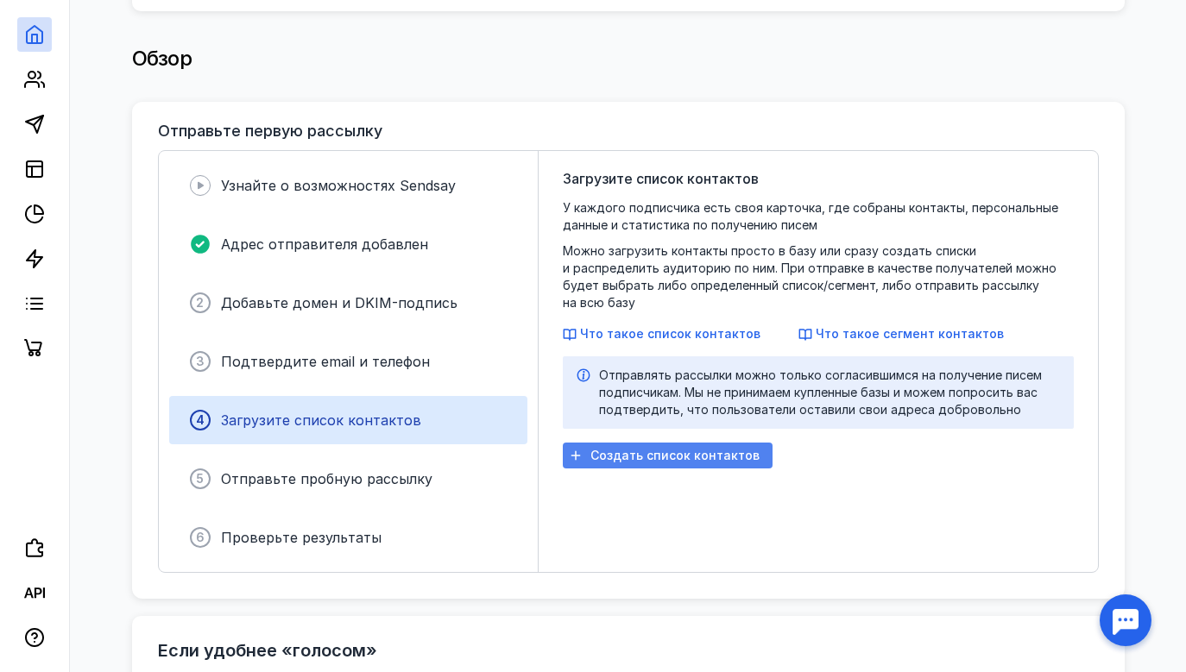
click at [632, 449] on span "Создать список контактов" at bounding box center [674, 456] width 169 height 15
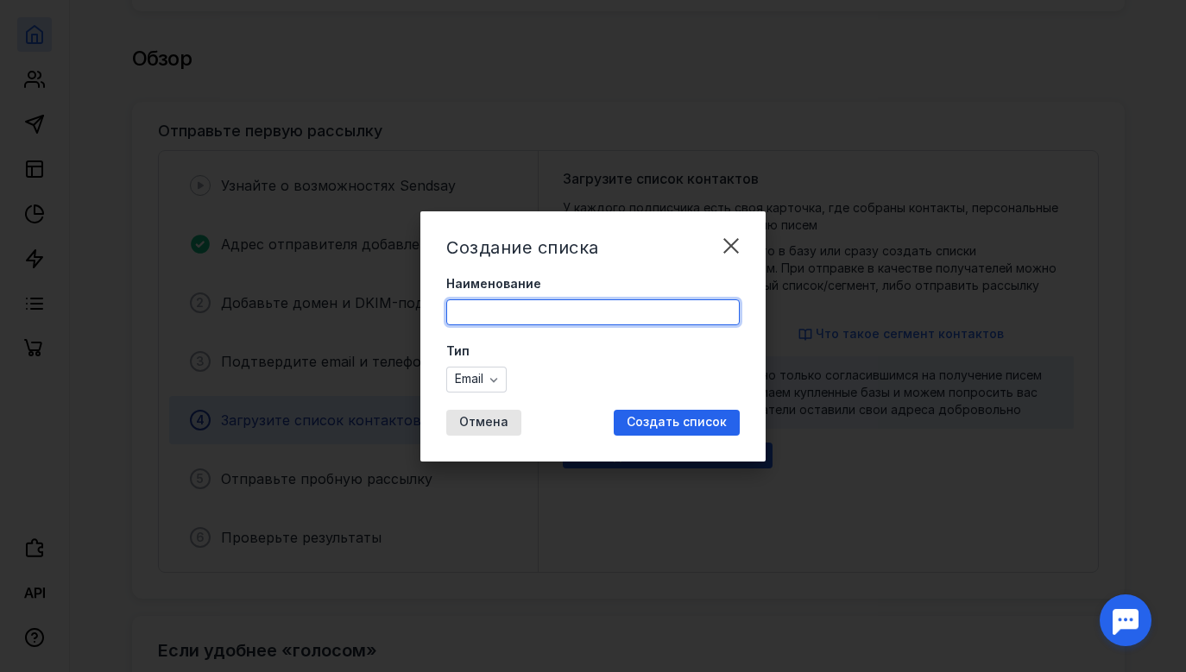
click at [463, 317] on input "Наименование" at bounding box center [593, 312] width 292 height 24
type input "n"
type input "ь"
type input "тест"
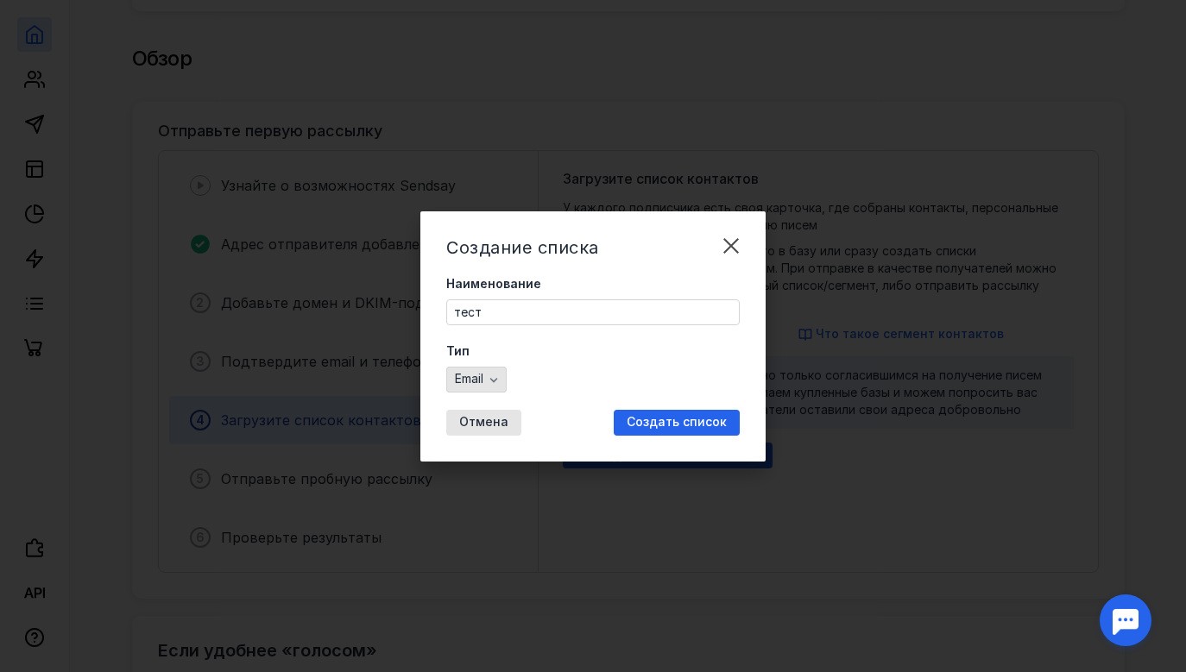
click at [470, 376] on span "Email" at bounding box center [469, 379] width 28 height 15
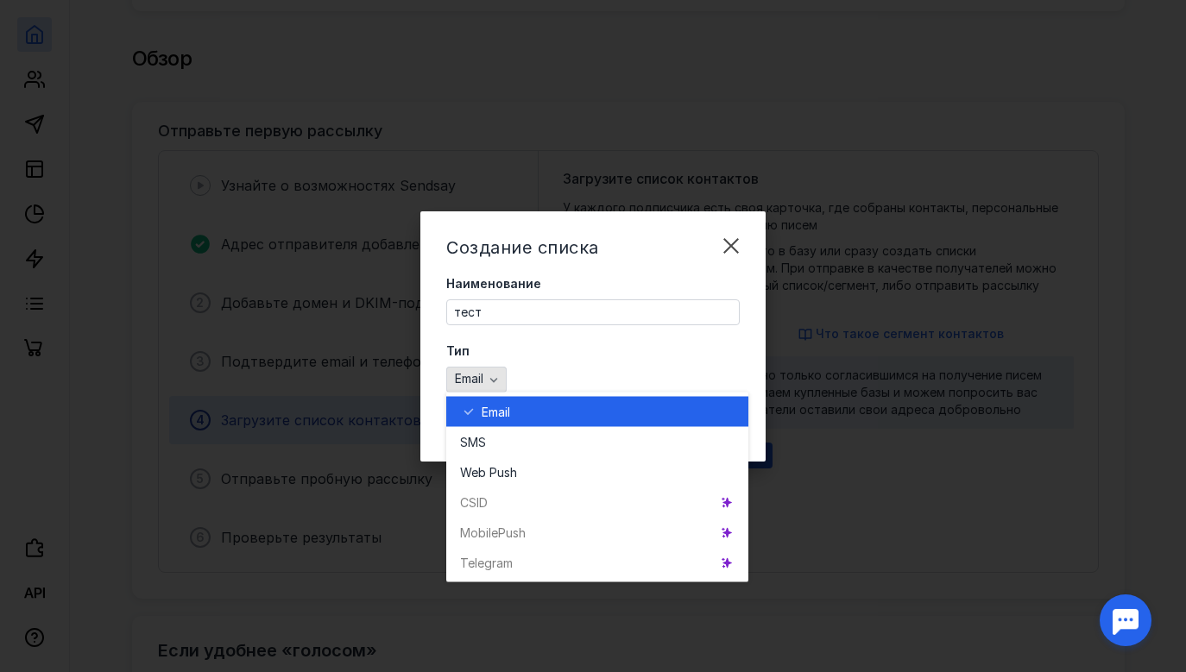
click at [470, 376] on span "Email" at bounding box center [469, 379] width 28 height 15
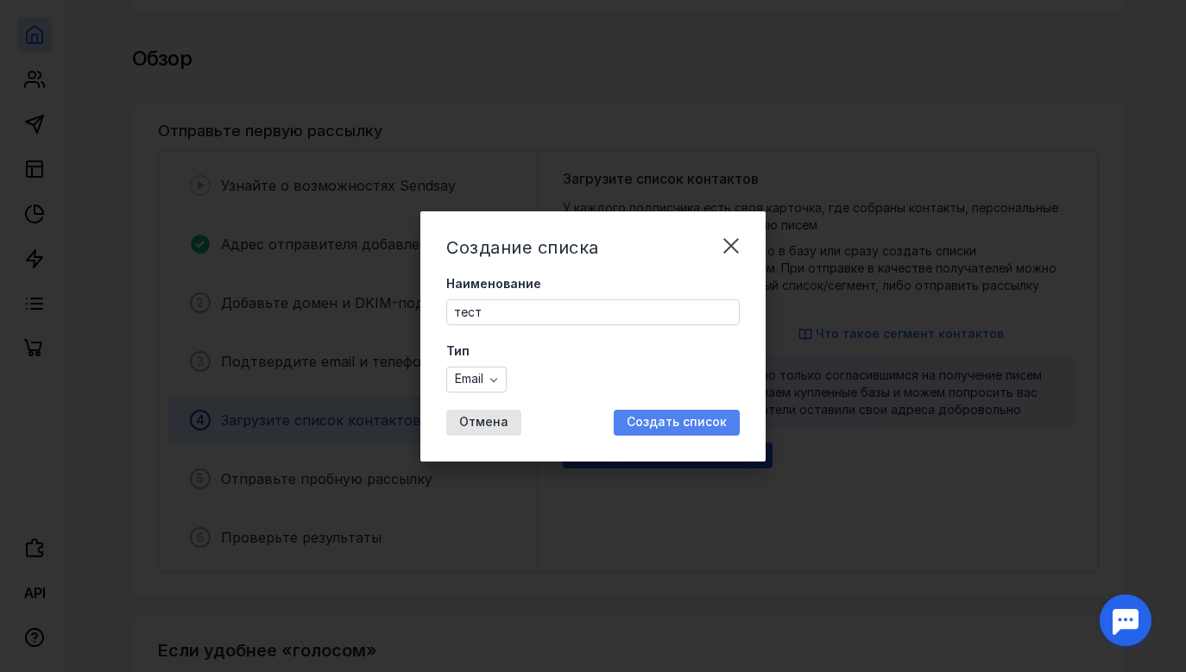
click at [680, 426] on span "Создать список" at bounding box center [677, 422] width 100 height 15
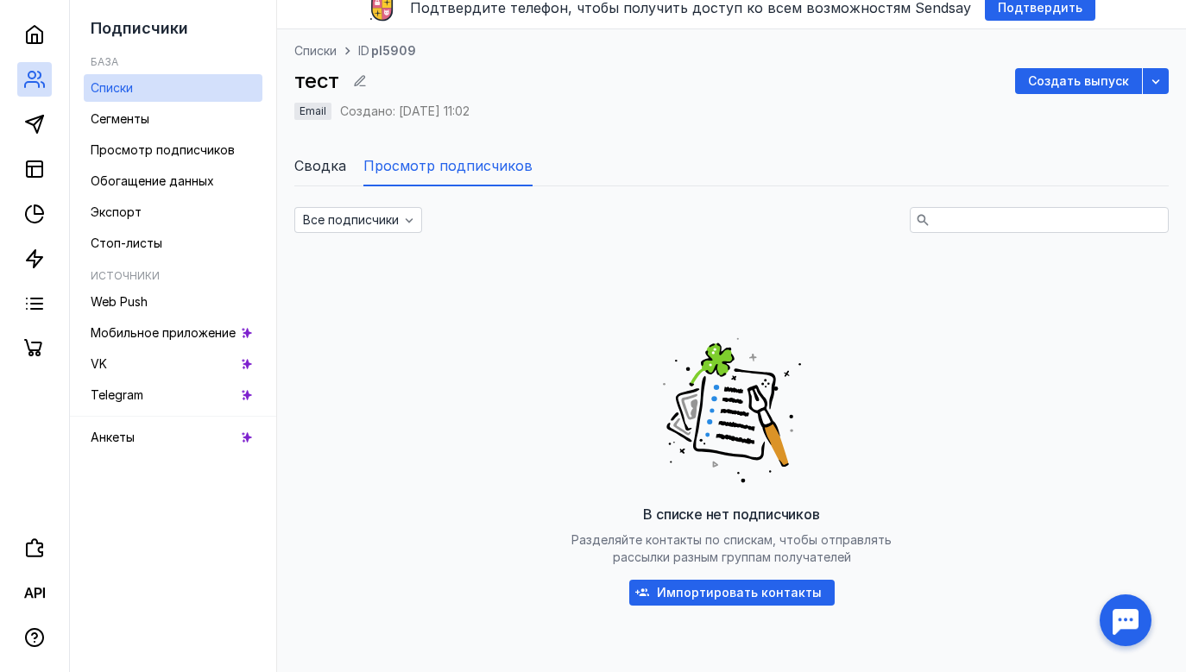
scroll to position [66, 0]
click at [683, 597] on span "Импортировать контакты" at bounding box center [739, 592] width 165 height 15
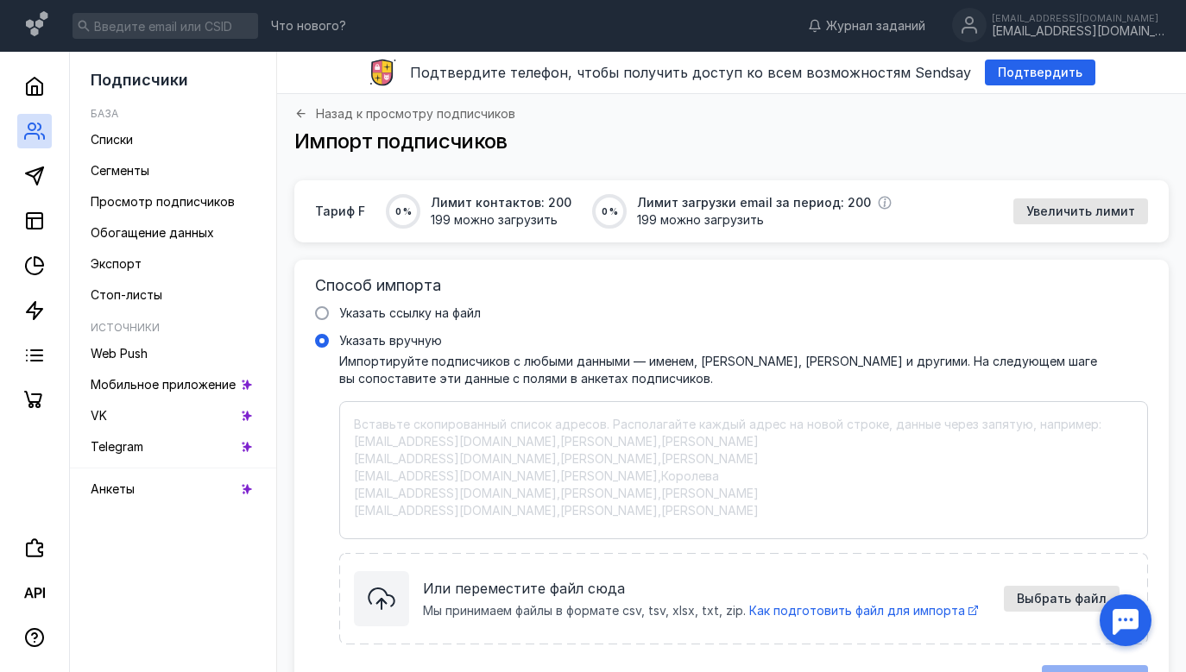
click at [415, 454] on textarea "Указать вручную Импортируйте подписчиков с любыми данными — именем, [PERSON_NAM…" at bounding box center [743, 470] width 779 height 109
paste textarea "[EMAIL_ADDRESS][DOMAIN_NAME] [EMAIL_ADDRESS][DOMAIN_NAME] [EMAIL_ADDRESS][DOMAI…"
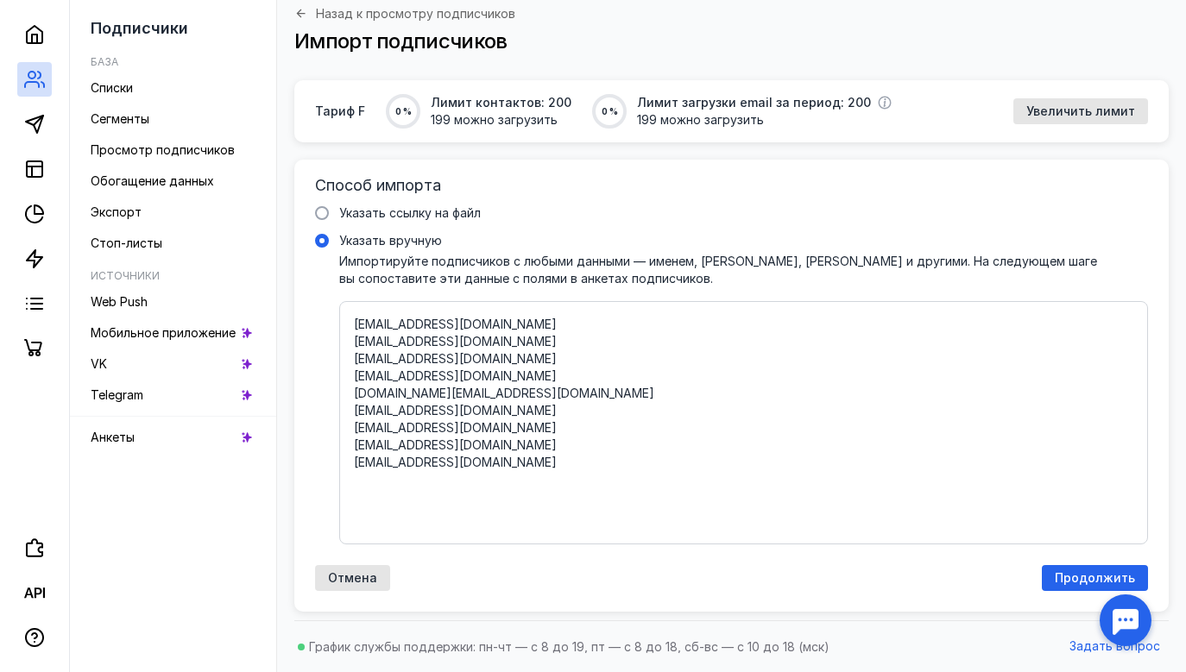
scroll to position [100, 0]
type textarea "[EMAIL_ADDRESS][DOMAIN_NAME] [EMAIL_ADDRESS][DOMAIN_NAME] [EMAIL_ADDRESS][DOMAI…"
click at [1086, 580] on span "Продолжить" at bounding box center [1095, 578] width 80 height 15
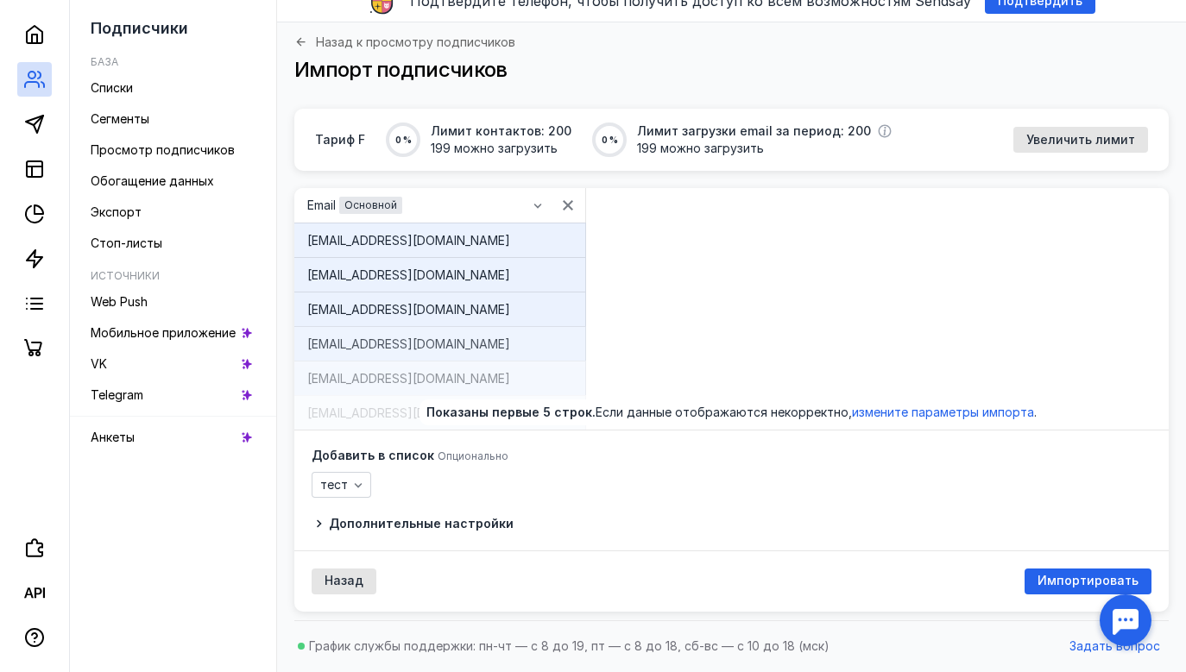
scroll to position [72, 0]
click at [1062, 582] on span "Импортировать" at bounding box center [1087, 581] width 101 height 15
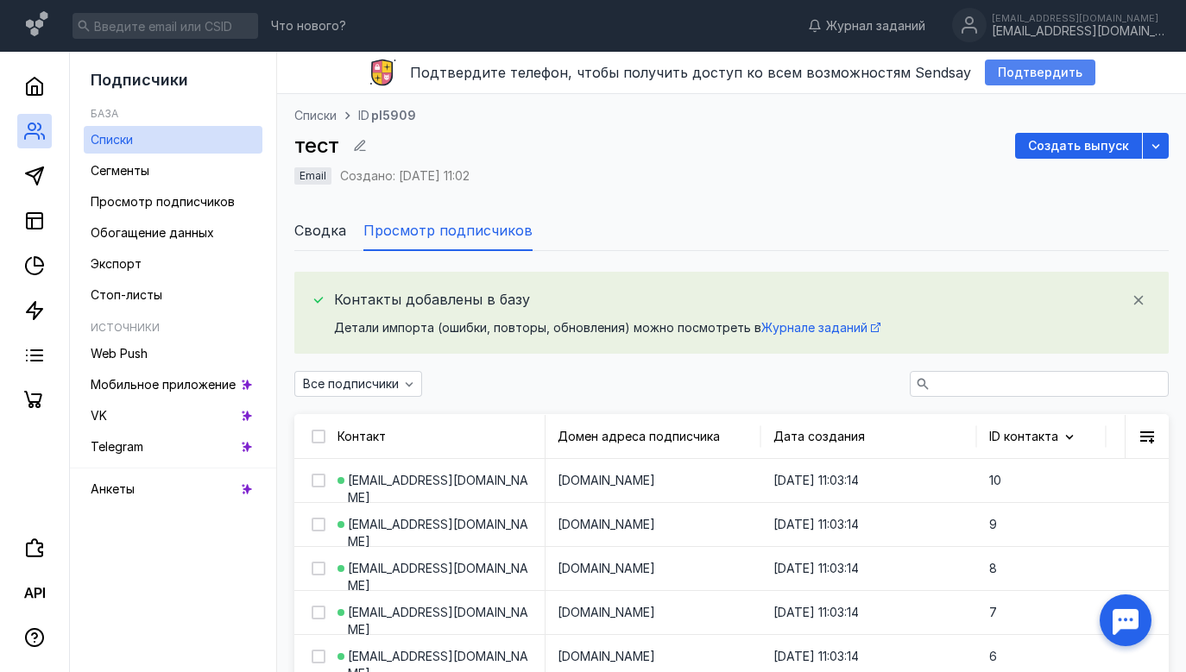
click at [1039, 72] on span "Подтвердить" at bounding box center [1040, 73] width 85 height 15
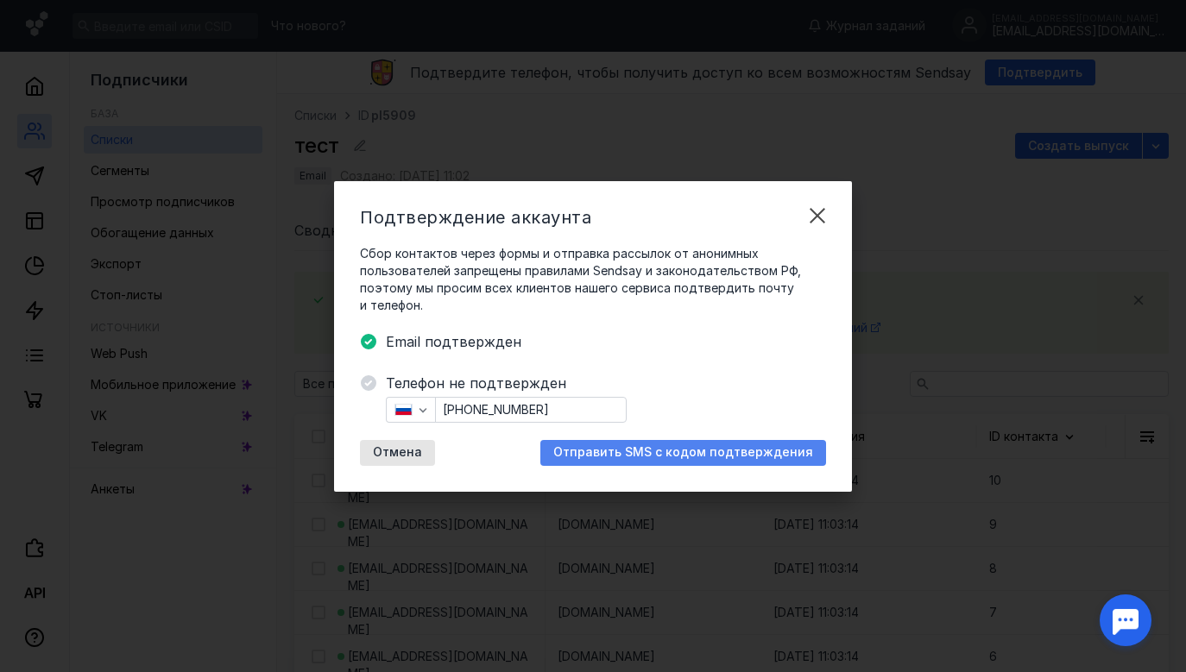
click at [662, 451] on span "Отправить SMS с кодом подтверждения" at bounding box center [683, 452] width 260 height 15
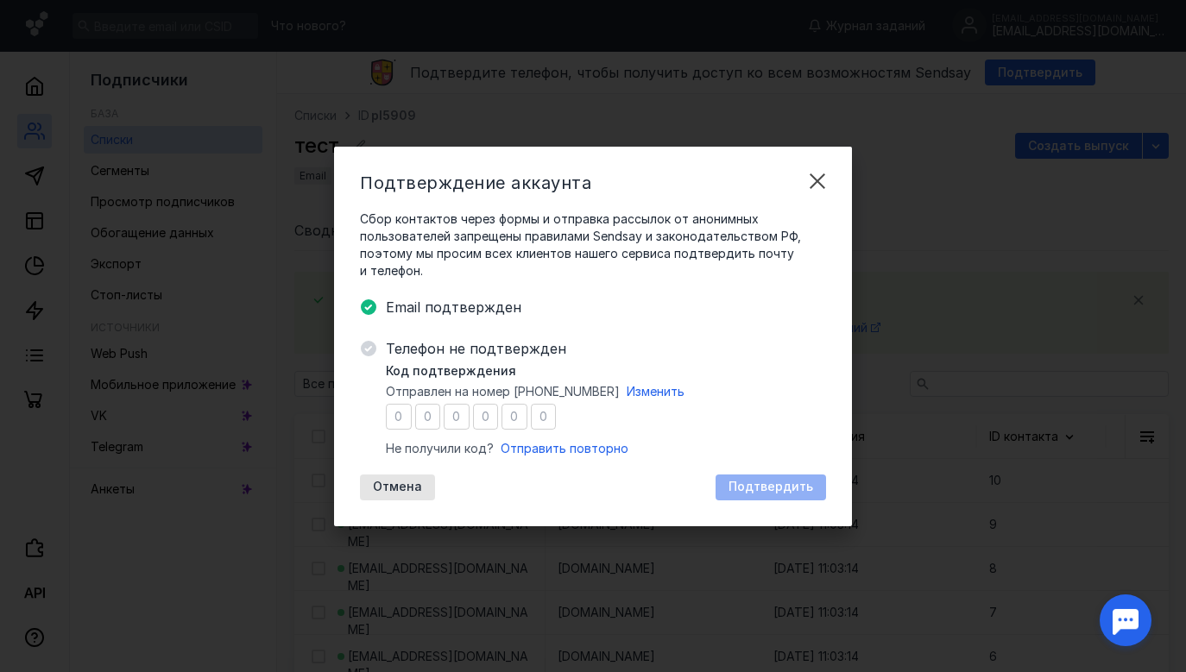
click at [400, 417] on input "number" at bounding box center [399, 417] width 26 height 26
type input "2"
type input "4"
type input "9"
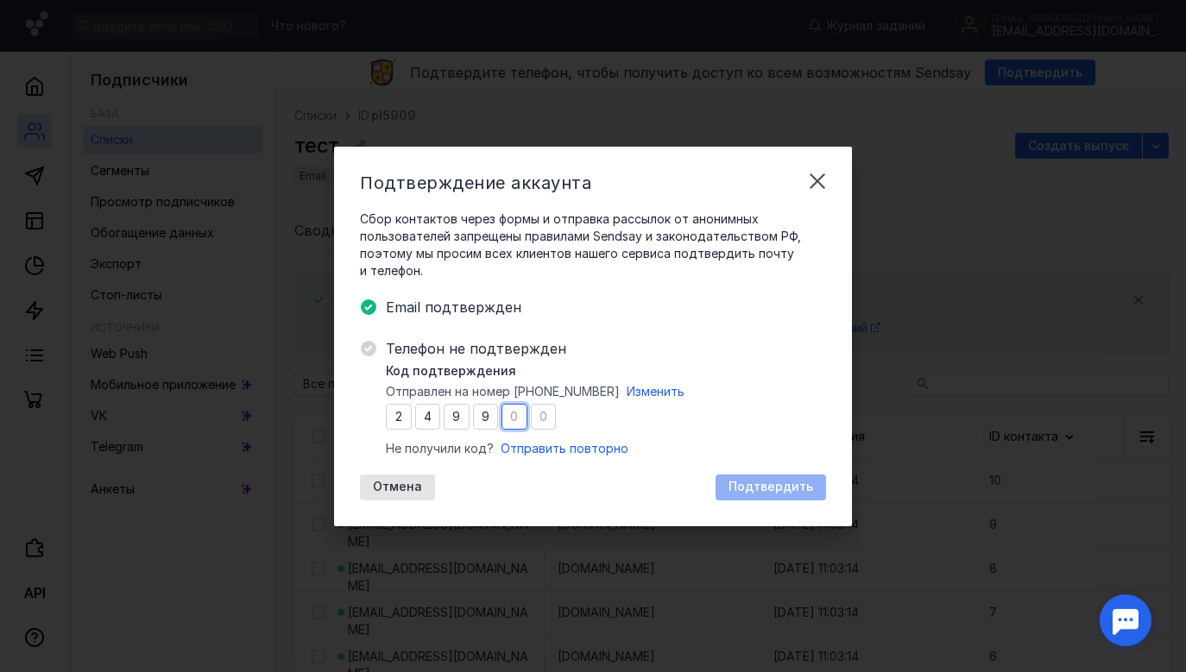
type input "2"
type input "6"
click at [744, 492] on span "Подтвердить" at bounding box center [770, 487] width 85 height 15
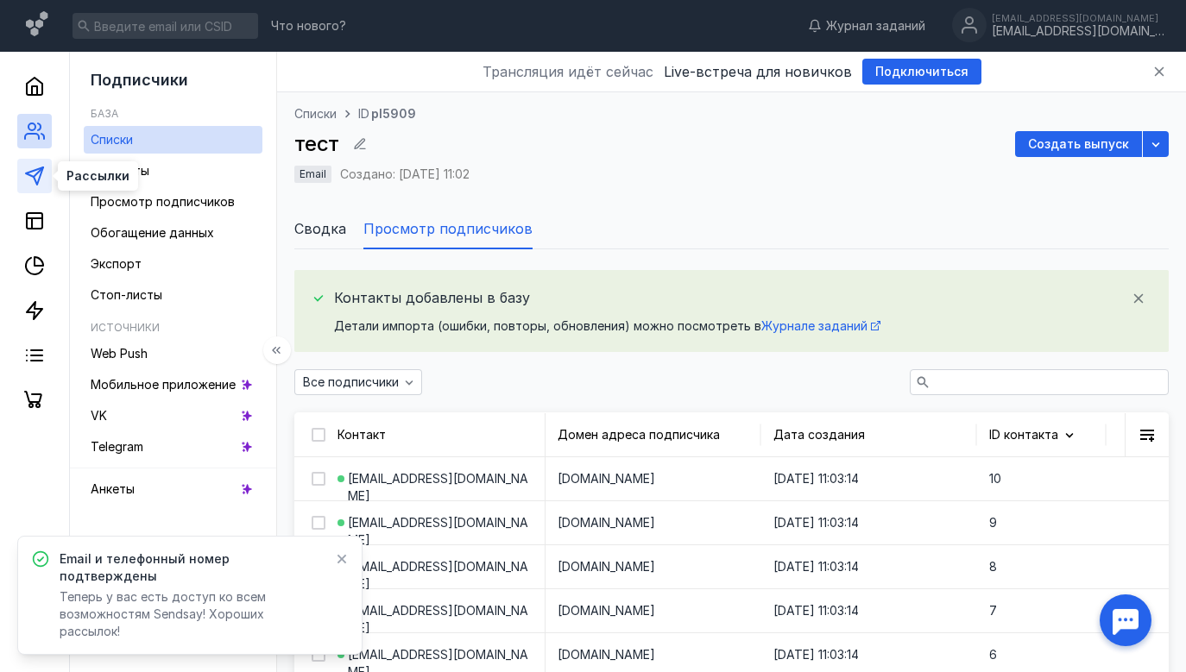
click at [39, 172] on line at bounding box center [38, 171] width 9 height 9
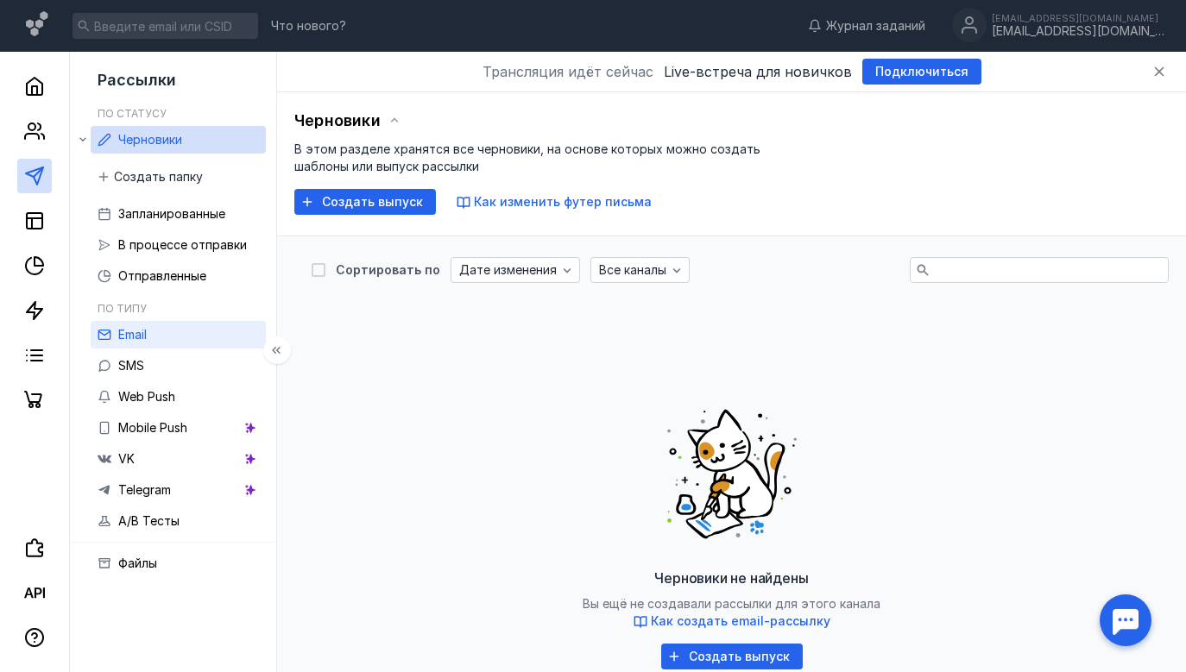
click at [132, 326] on div "Email" at bounding box center [132, 335] width 28 height 21
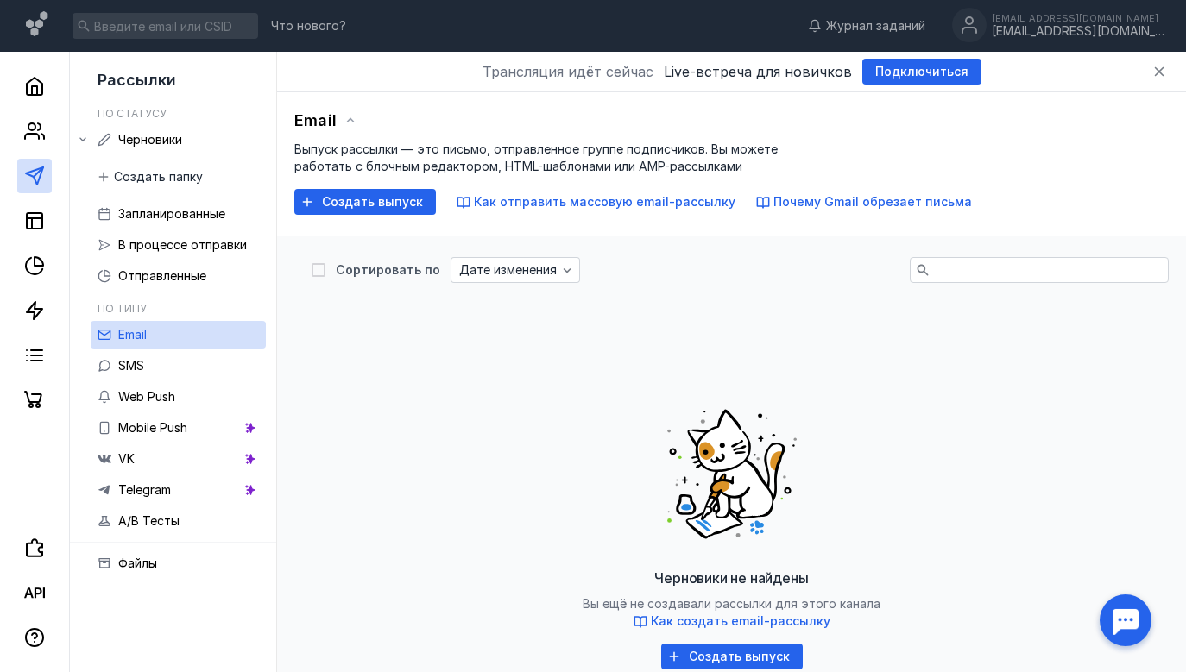
scroll to position [108, 0]
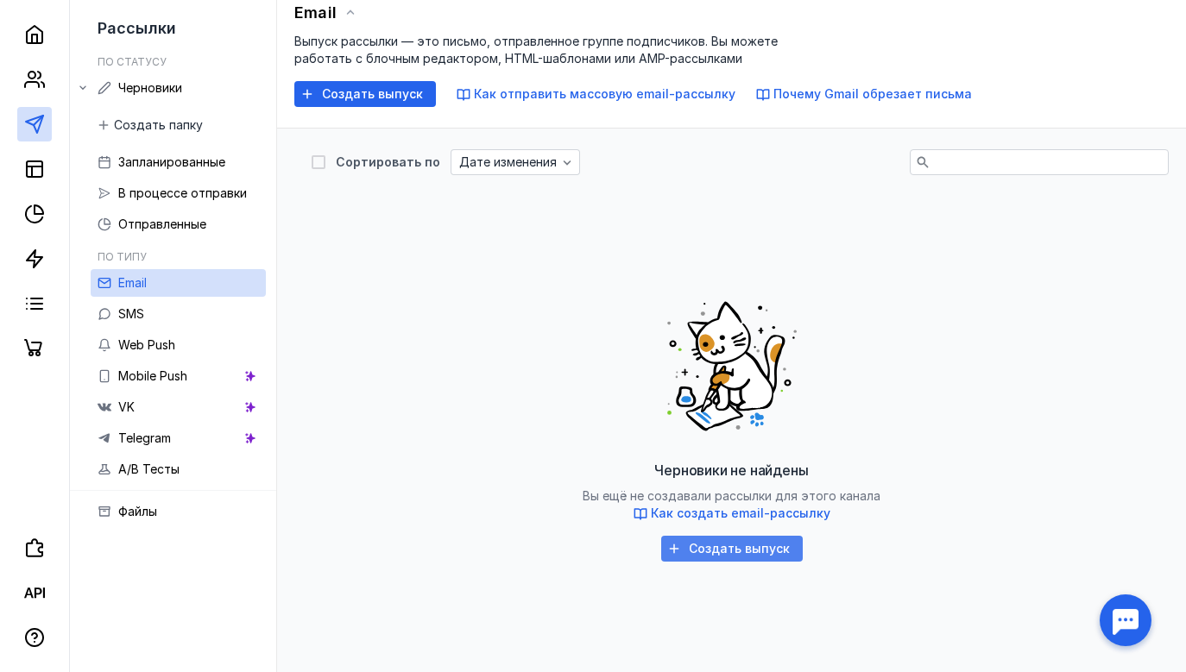
click at [741, 539] on div "Создать выпуск" at bounding box center [732, 549] width 142 height 26
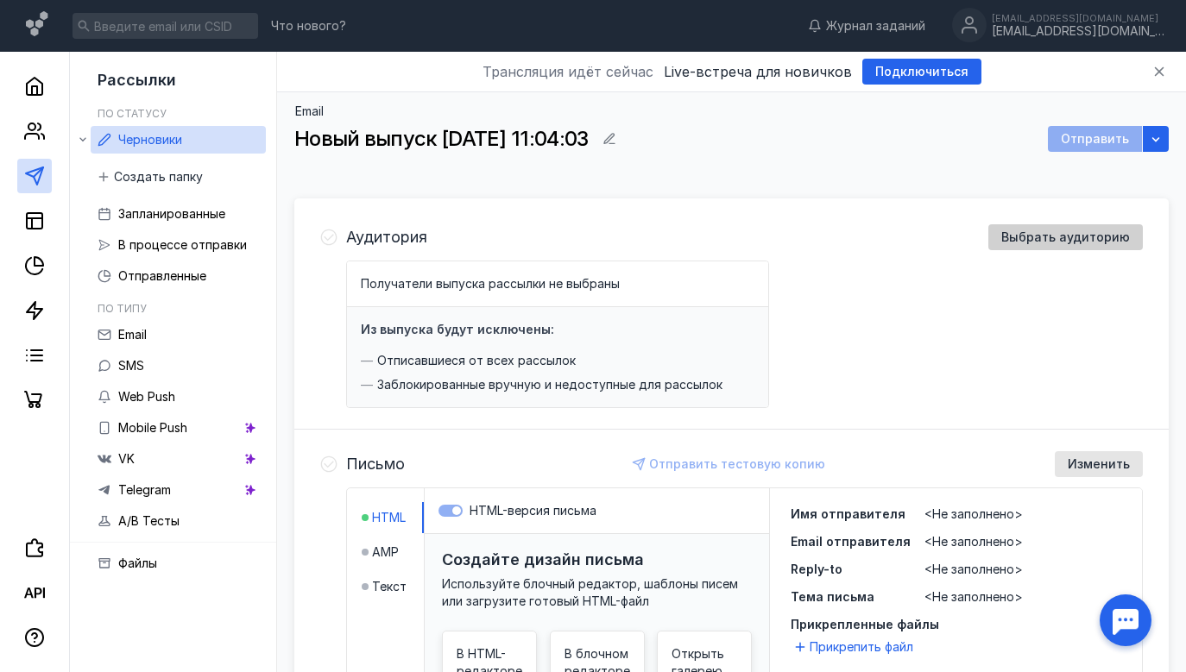
click at [1044, 237] on span "Выбрать аудиторию" at bounding box center [1065, 237] width 129 height 15
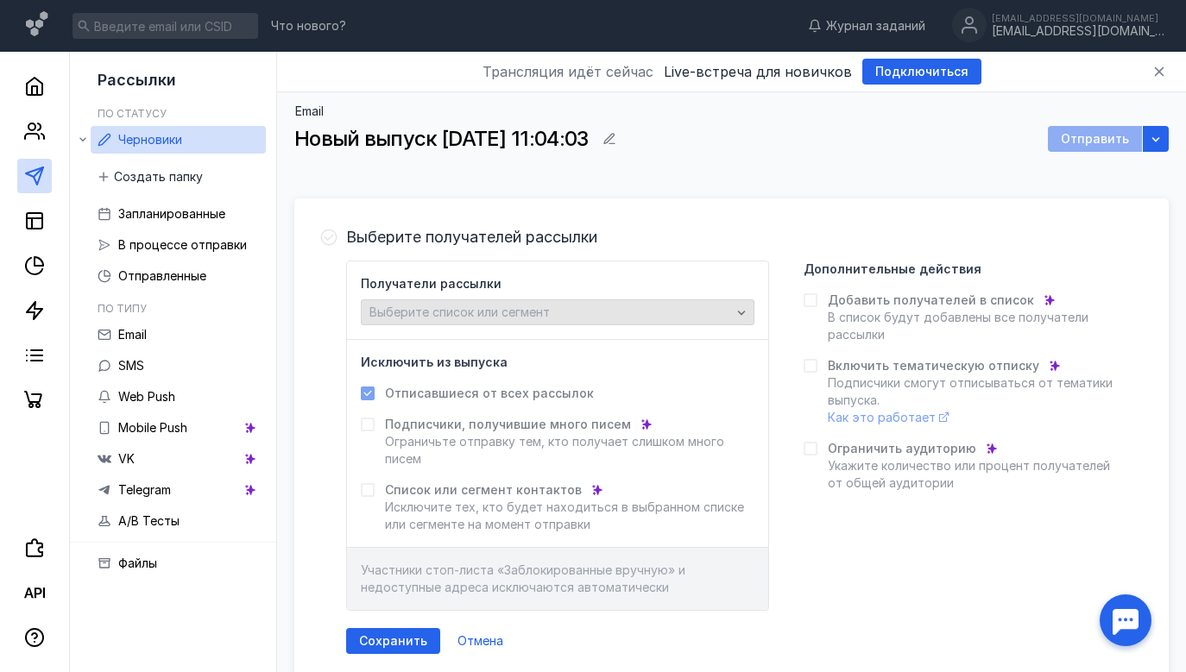
click at [670, 307] on div "Выберите список или сегмент" at bounding box center [550, 313] width 370 height 15
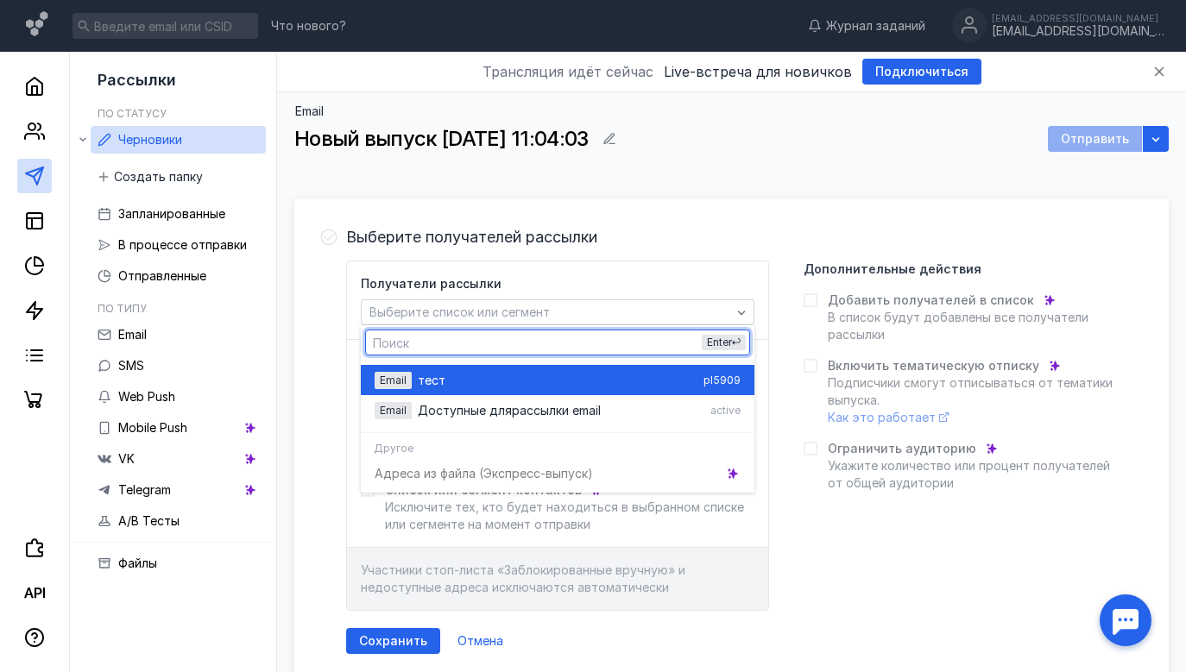
click at [659, 373] on div "тест" at bounding box center [557, 380] width 279 height 17
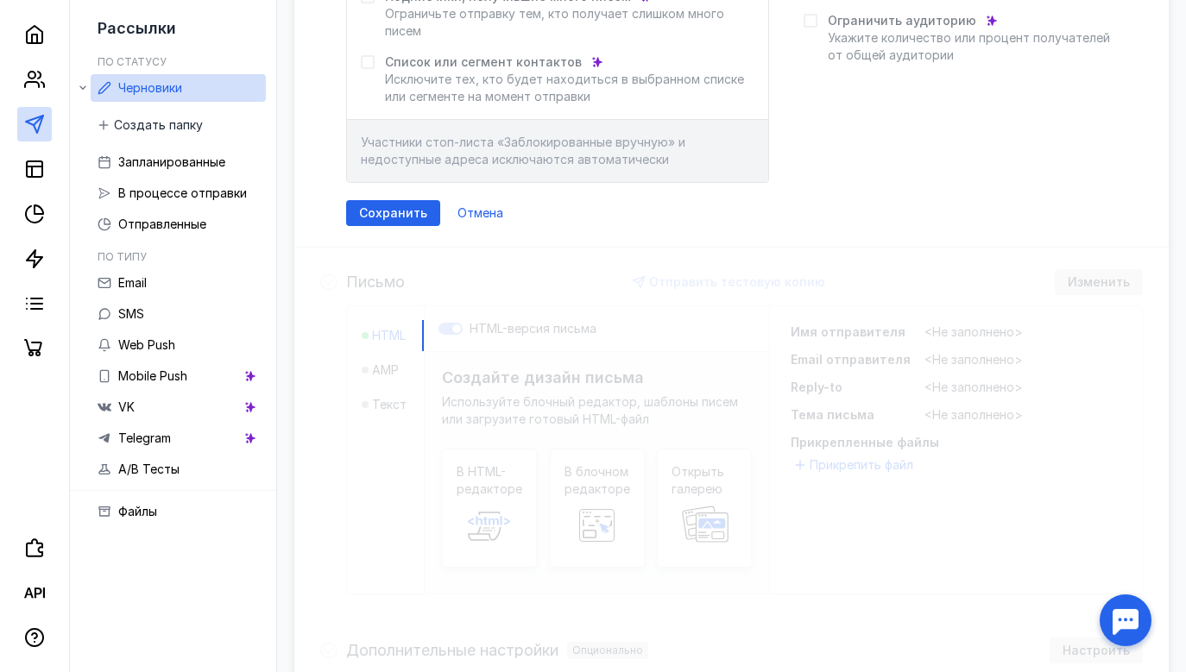
scroll to position [428, 0]
click at [382, 209] on span "Сохранить" at bounding box center [393, 213] width 68 height 15
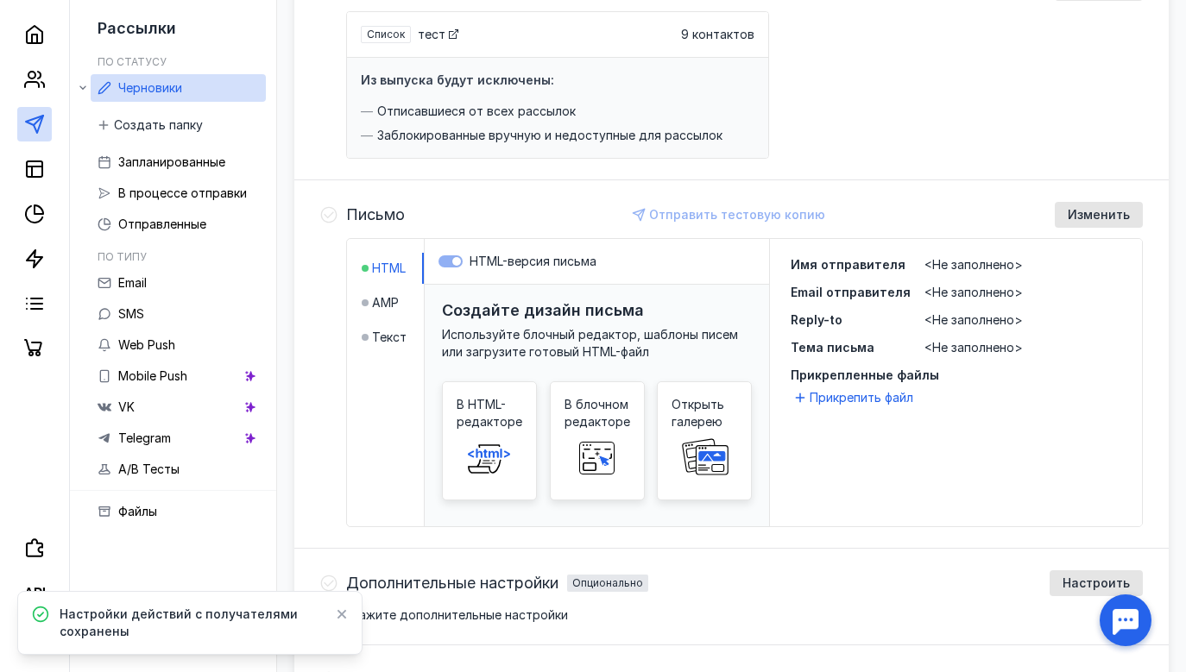
scroll to position [251, 0]
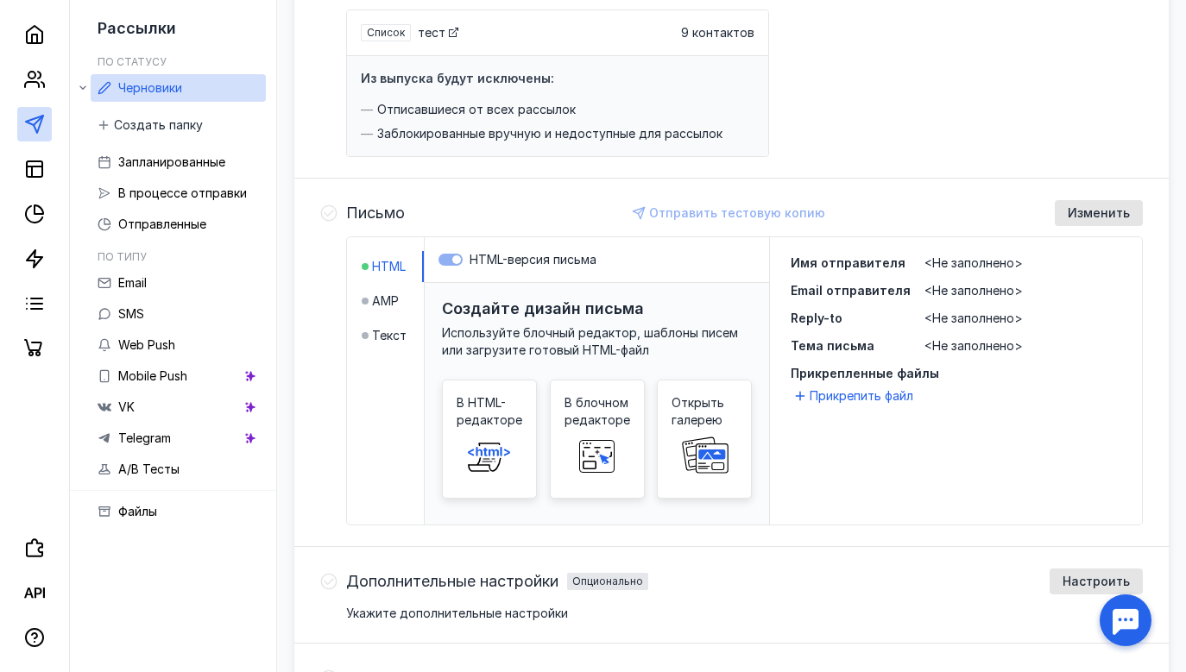
click at [937, 261] on span "<Не заполнено>" at bounding box center [973, 262] width 98 height 15
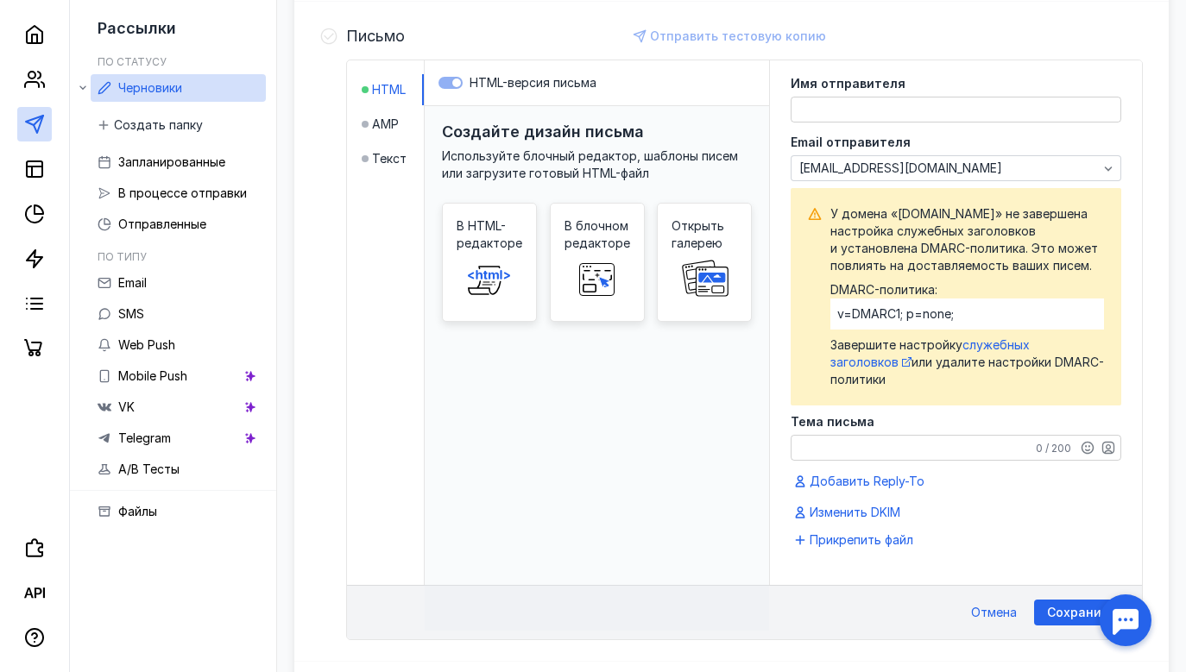
scroll to position [429, 0]
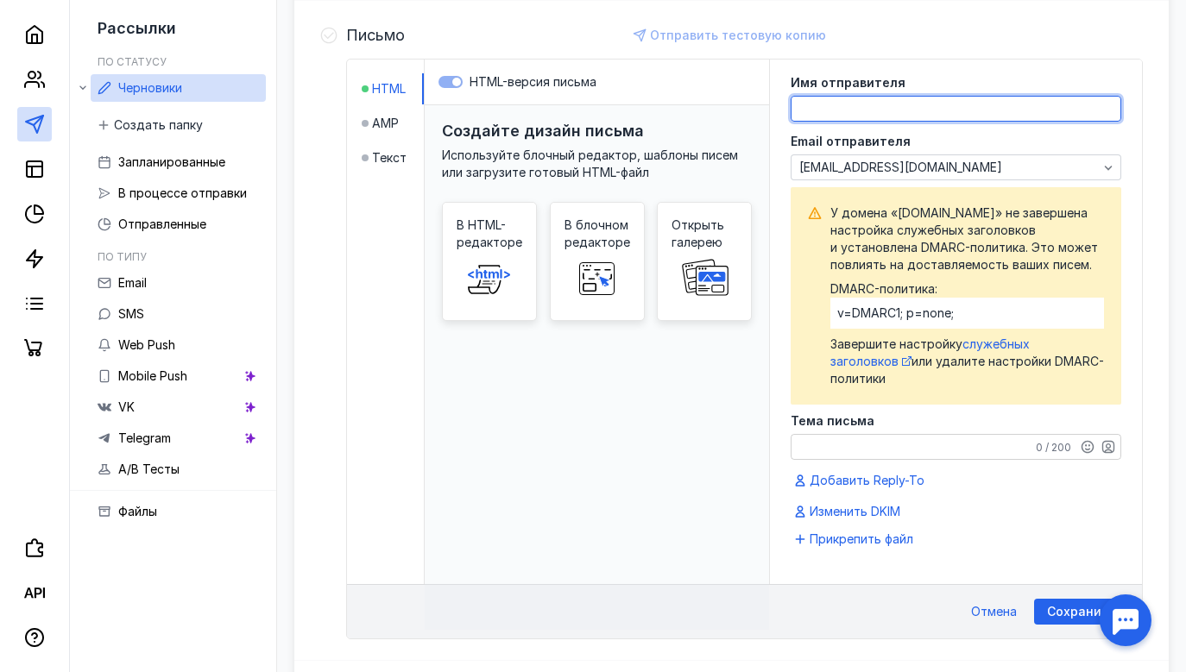
click at [864, 107] on textarea at bounding box center [955, 109] width 329 height 24
type textarea "[PERSON_NAME]"
click at [989, 360] on div "У домена «[DOMAIN_NAME]» не завершена настройка служебных заголовков и установл…" at bounding box center [967, 296] width 274 height 183
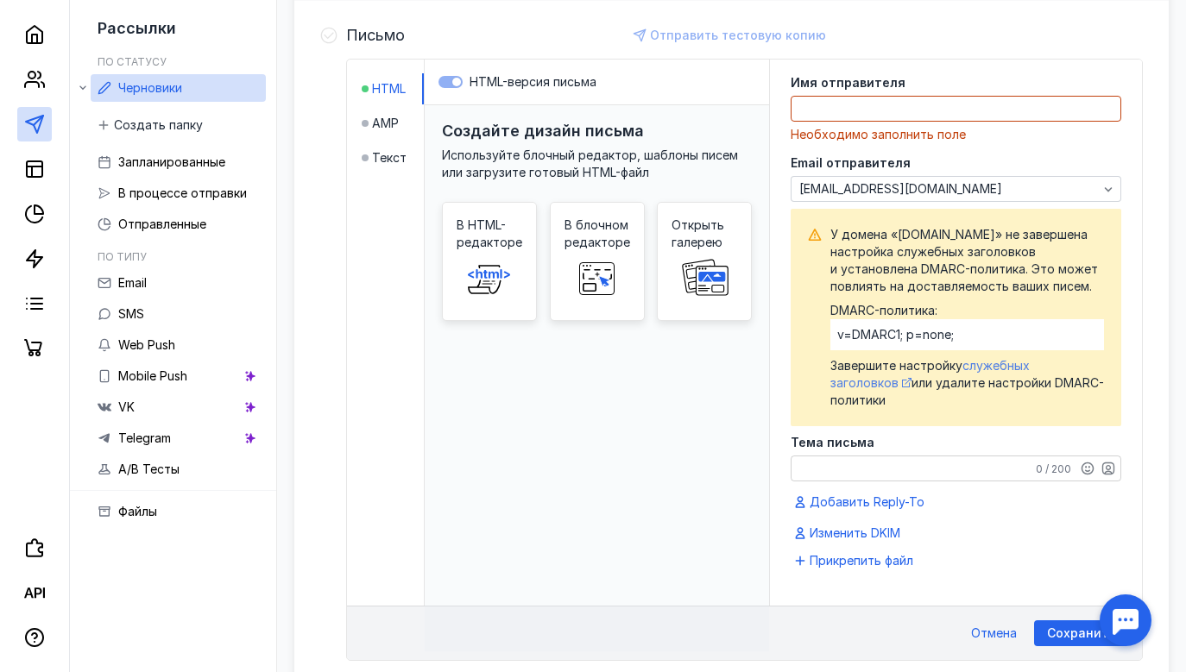
click at [989, 383] on span "служебных заголовков" at bounding box center [929, 374] width 199 height 32
drag, startPoint x: 971, startPoint y: 353, endPoint x: 796, endPoint y: 353, distance: 175.2
click at [796, 353] on div "У домена «[DOMAIN_NAME]» не завершена настройка служебных заголовков и установл…" at bounding box center [956, 318] width 331 height 218
copy div "v=DMARC1; p=none;"
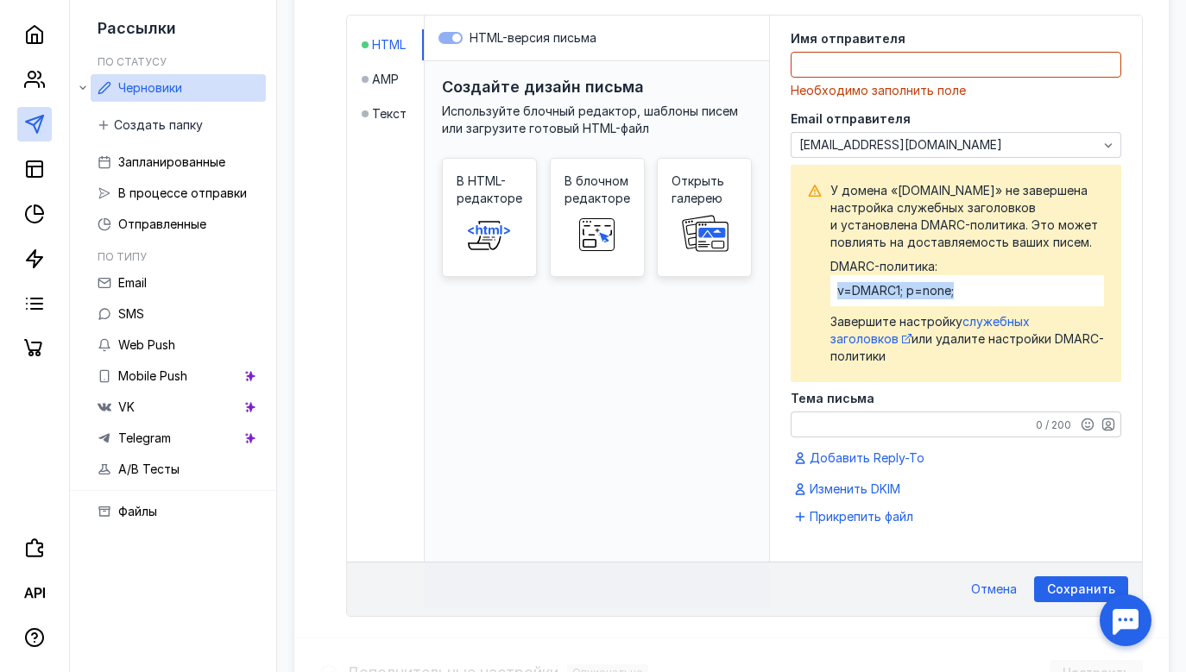
scroll to position [476, 0]
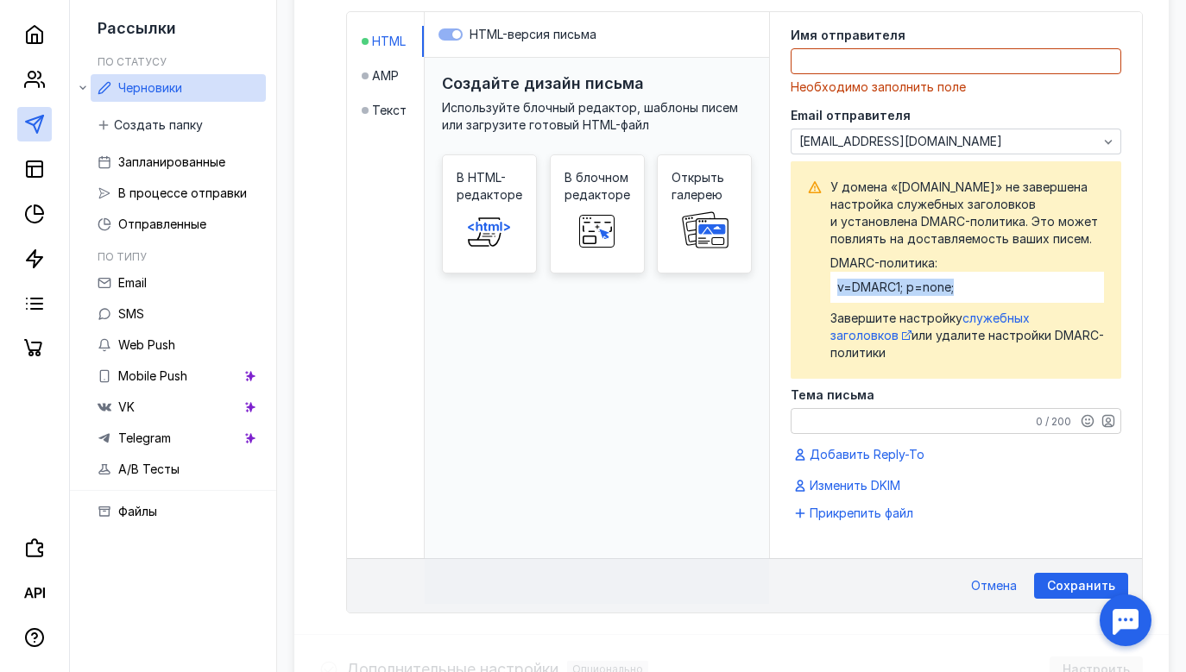
click at [976, 303] on div "v=DMARC1; p=none;" at bounding box center [967, 287] width 274 height 31
click at [990, 335] on span "служебных заголовков" at bounding box center [929, 327] width 199 height 32
click at [1132, 621] on div at bounding box center [1126, 621] width 54 height 54
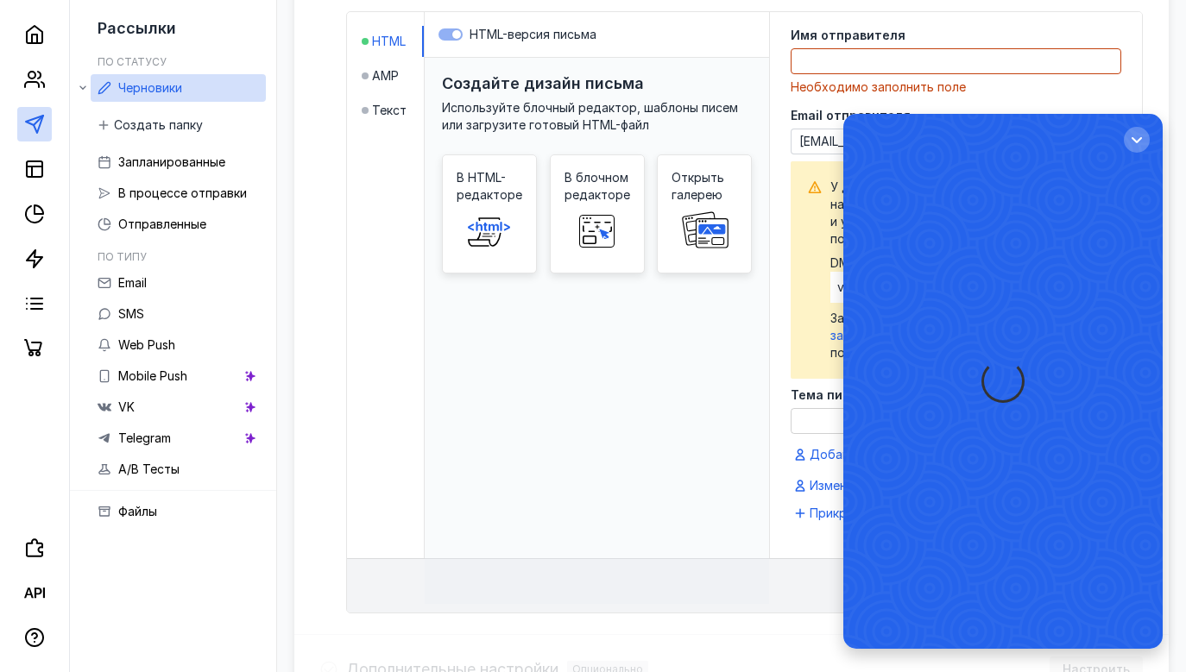
scroll to position [0, 0]
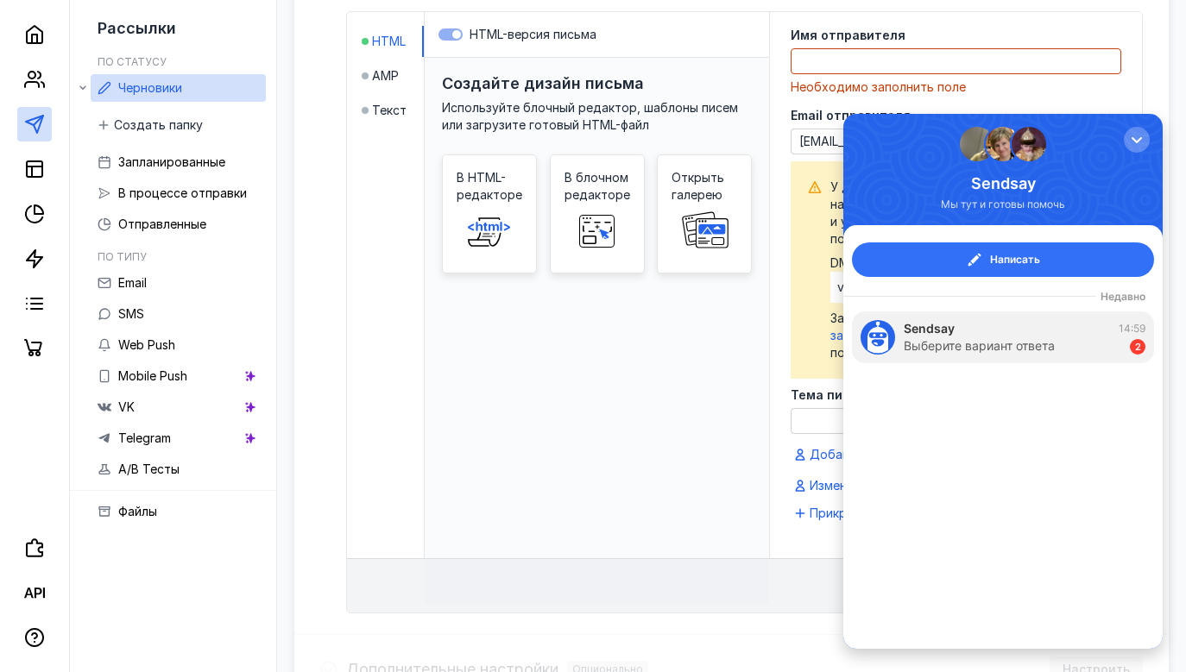
click at [969, 269] on button "Написать" at bounding box center [1003, 260] width 302 height 35
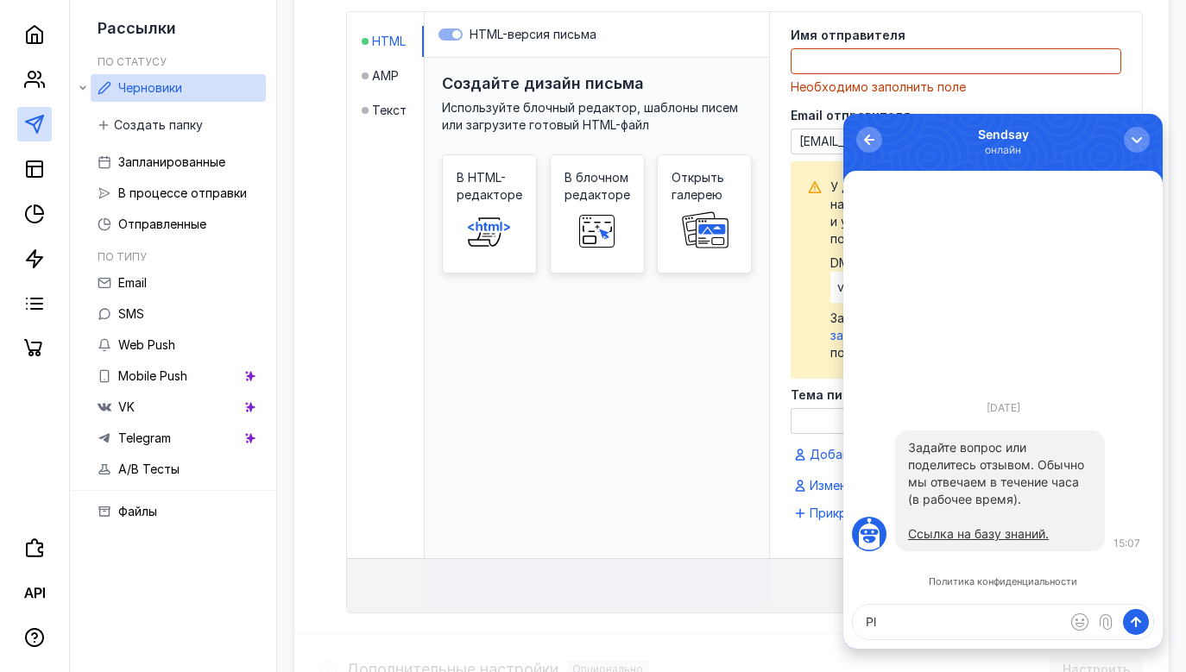
type textarea "P"
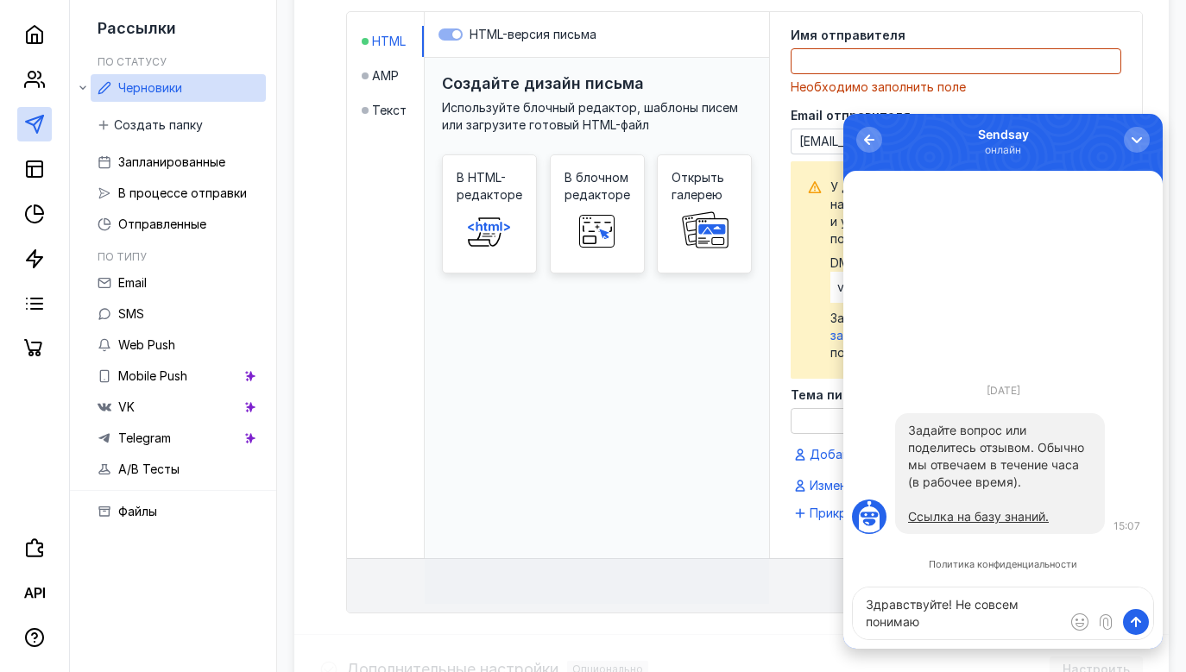
type textarea "Здравствуйте! Не совсем понимаю"
click at [799, 270] on div "У домена «[DOMAIN_NAME]» не завершена настройка служебных заголовков и установл…" at bounding box center [956, 270] width 331 height 218
click at [1137, 139] on div "button" at bounding box center [1136, 139] width 17 height 17
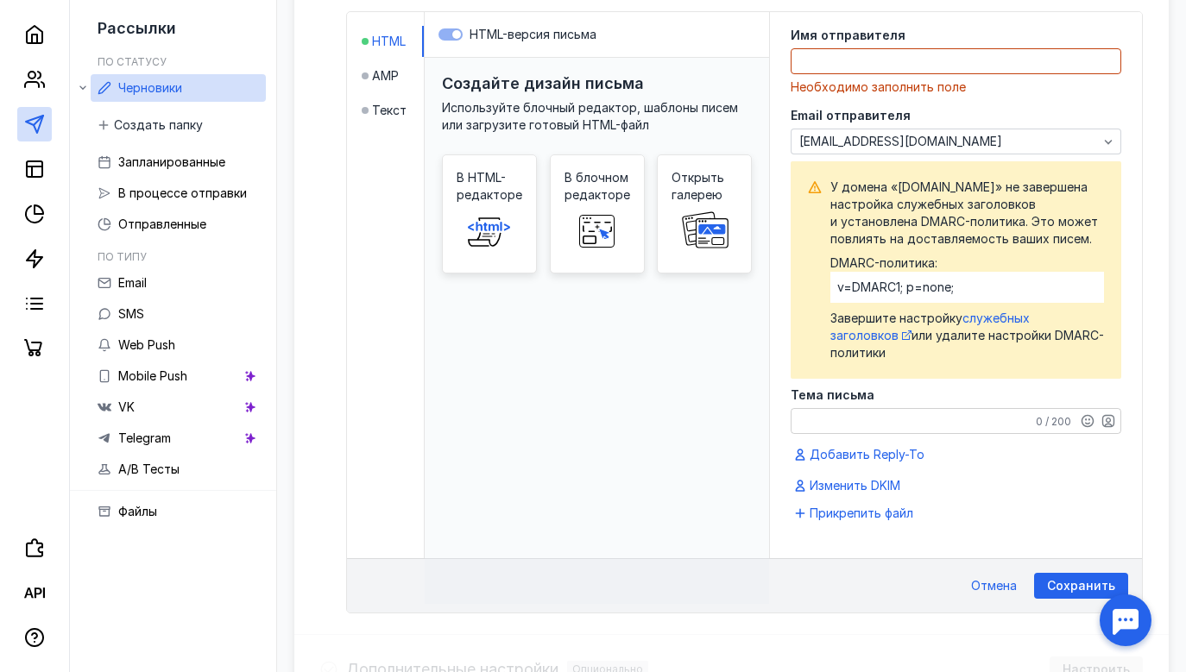
drag, startPoint x: 829, startPoint y: 184, endPoint x: 944, endPoint y: 249, distance: 131.8
click at [944, 249] on div "У домена «[DOMAIN_NAME]» не завершена настройка служебных заголовков и установл…" at bounding box center [956, 270] width 296 height 183
copy span "У домена «[DOMAIN_NAME]» не завершена настройка служебных заголовков и установл…"
click at [1120, 615] on div at bounding box center [1126, 621] width 54 height 54
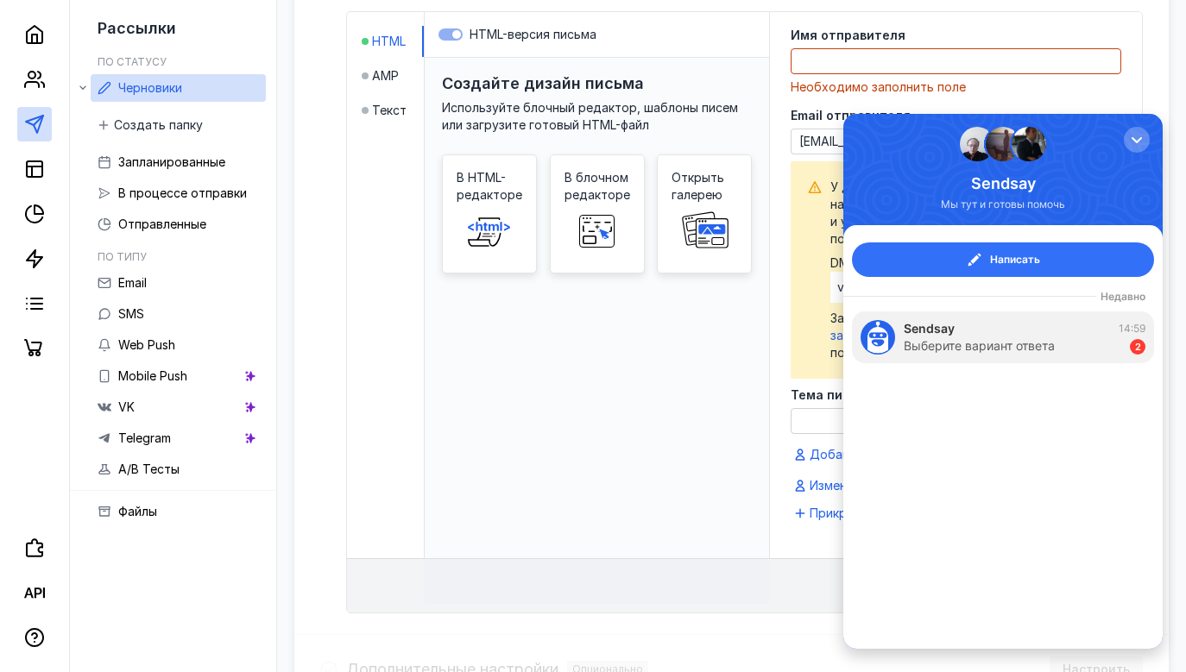
click at [938, 264] on button "Написать" at bounding box center [1003, 260] width 302 height 35
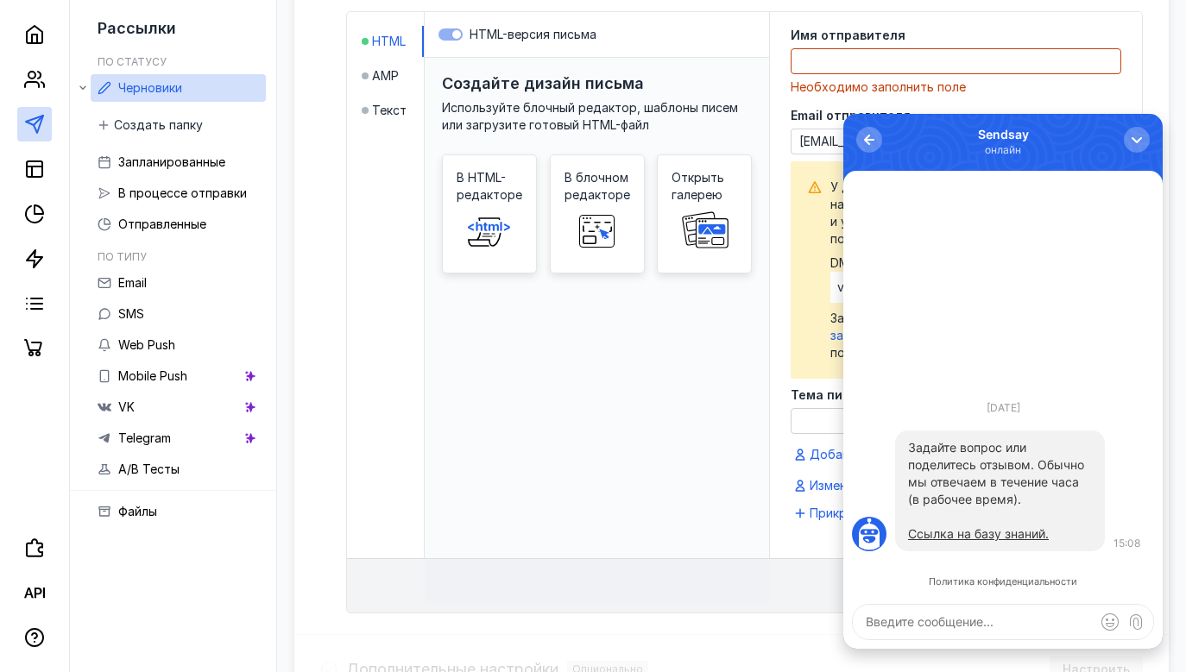
click at [961, 621] on textarea at bounding box center [1003, 622] width 300 height 35
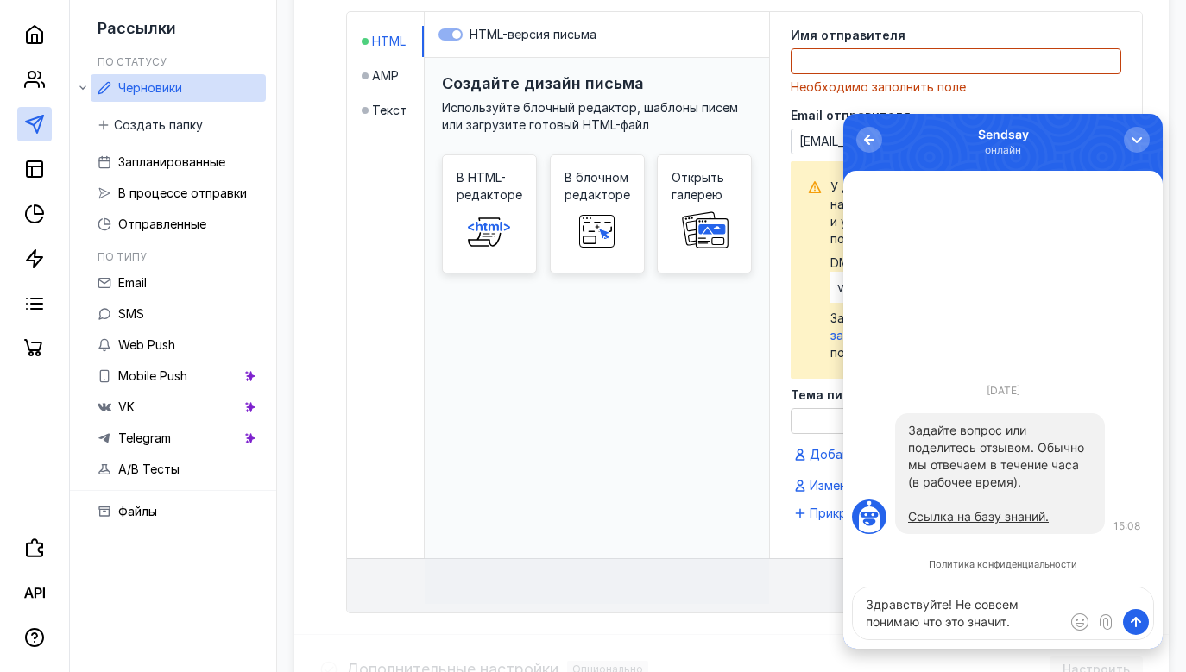
type textarea "Здравствуйте! Не совсем понимаю что это значит. У домена «[DOMAIN_NAME]» не зав…"
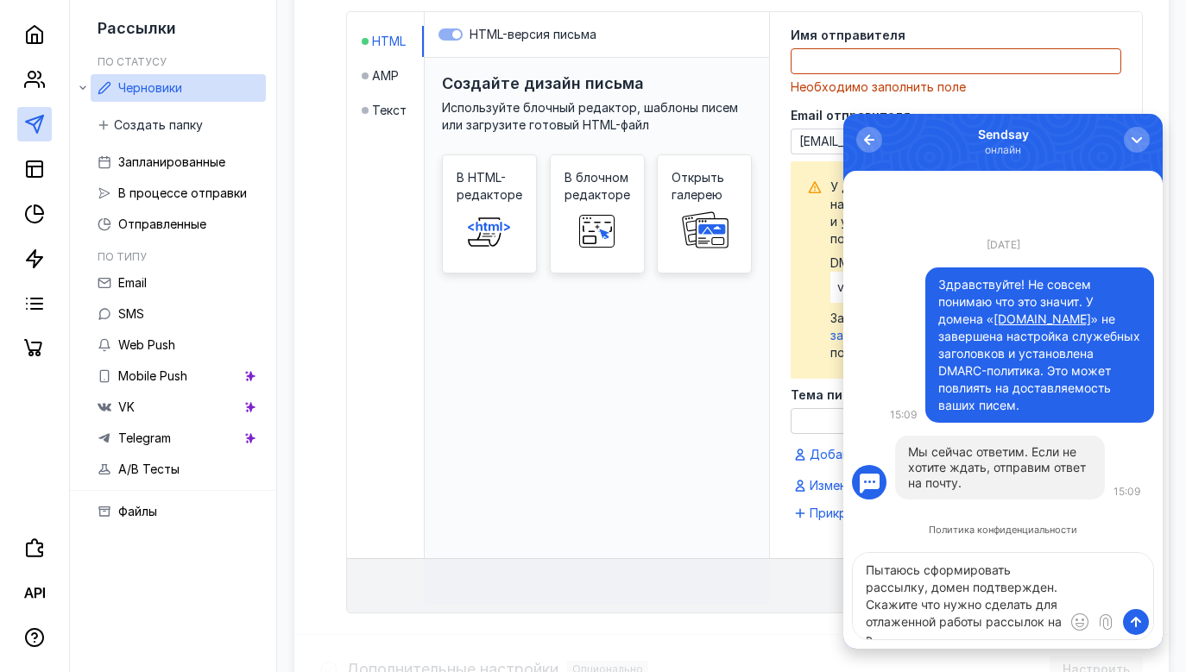
scroll to position [7, 0]
type textarea "Пытаюсь сформировать рассылку, домен подтвержден. Скажите что нужно сделать для…"
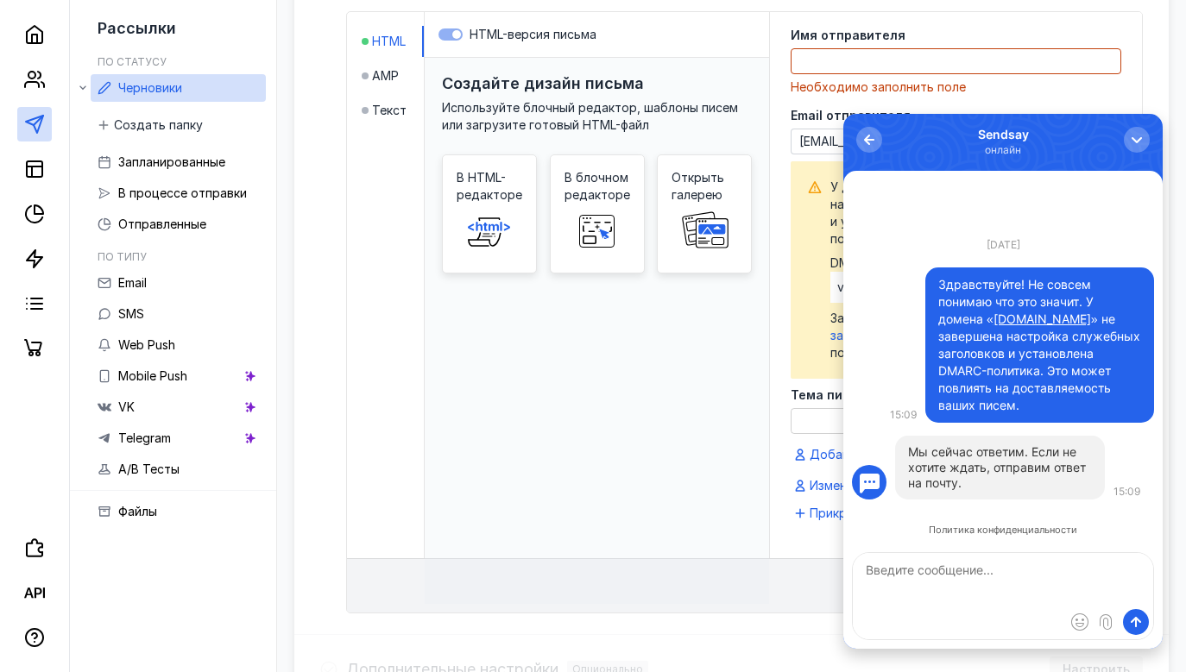
scroll to position [0, 0]
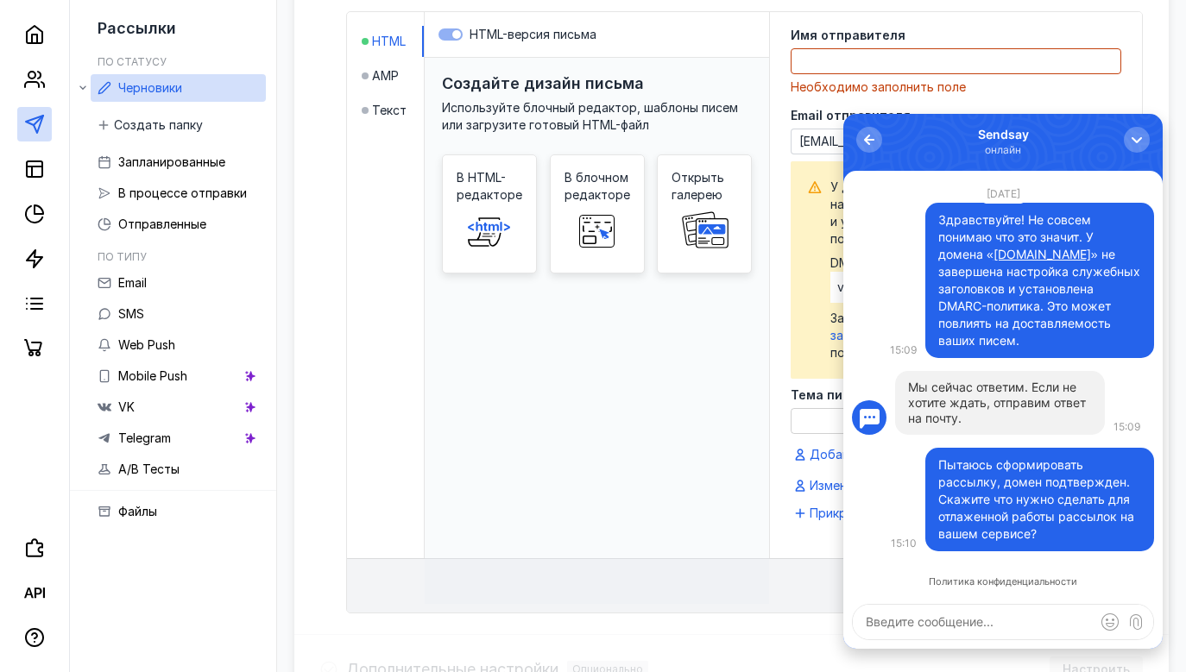
click at [720, 388] on div "Создайте дизайн письма Используйте блочный редактор, шаблоны писем или загрузит…" at bounding box center [597, 331] width 344 height 546
click at [1133, 146] on div "button" at bounding box center [1136, 139] width 17 height 17
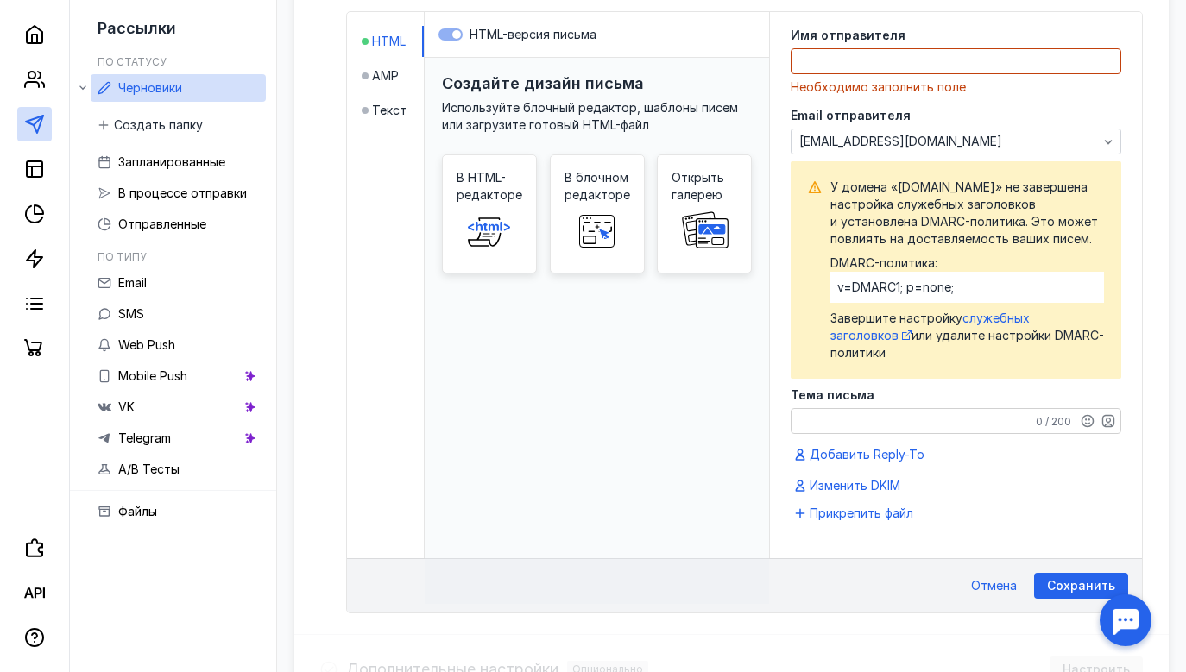
click at [913, 60] on textarea at bounding box center [955, 61] width 329 height 24
type textarea "[PERSON_NAME]"
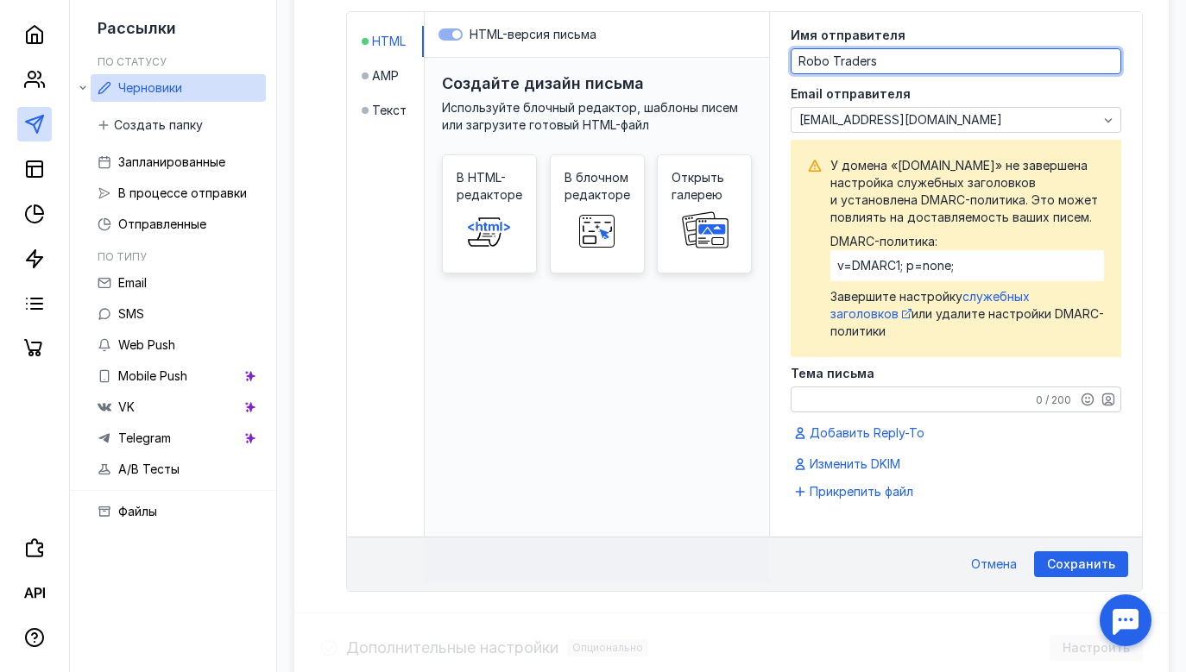
type textarea "Robo Traders"
click at [961, 84] on div "Имя отправителя Robo Traders Email отправителя [EMAIL_ADDRESS][DOMAIN_NAME] У д…" at bounding box center [956, 251] width 331 height 445
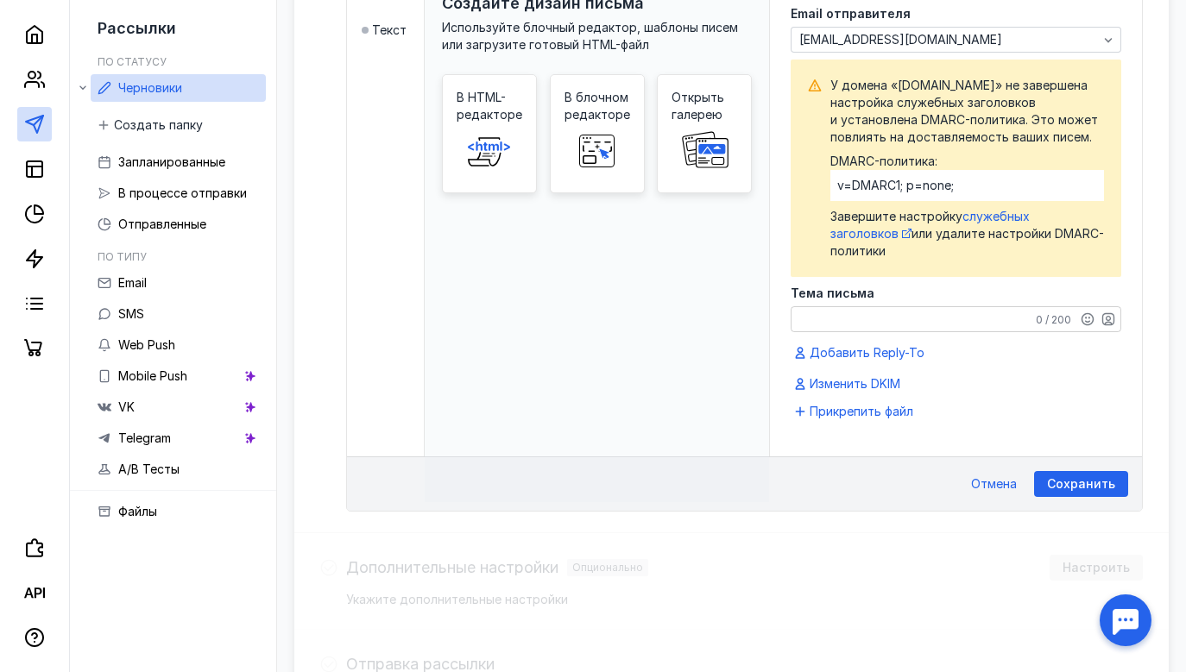
scroll to position [559, 0]
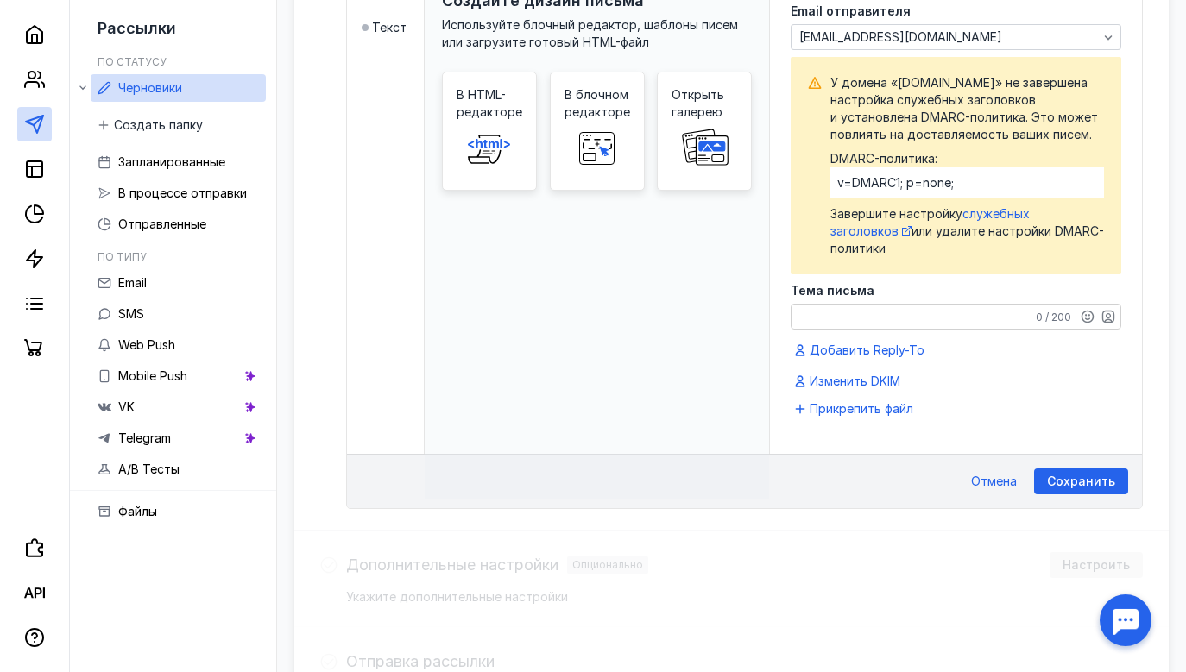
click at [914, 329] on textarea "Тема письма" at bounding box center [955, 317] width 329 height 24
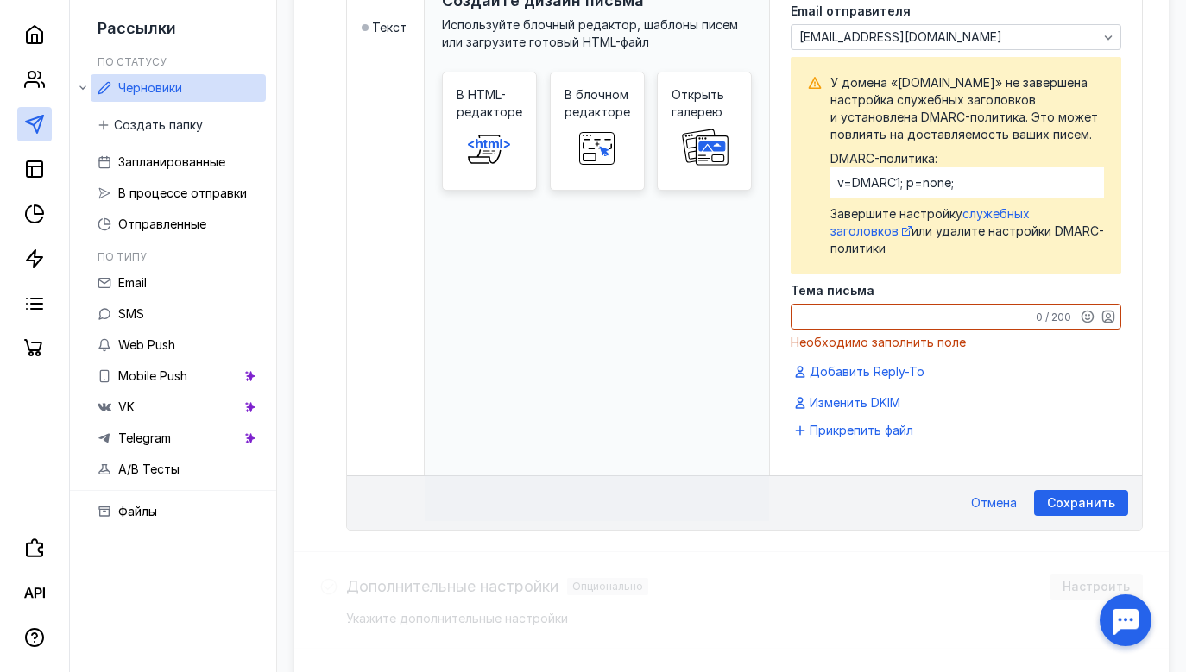
click at [1127, 606] on div at bounding box center [1126, 621] width 54 height 54
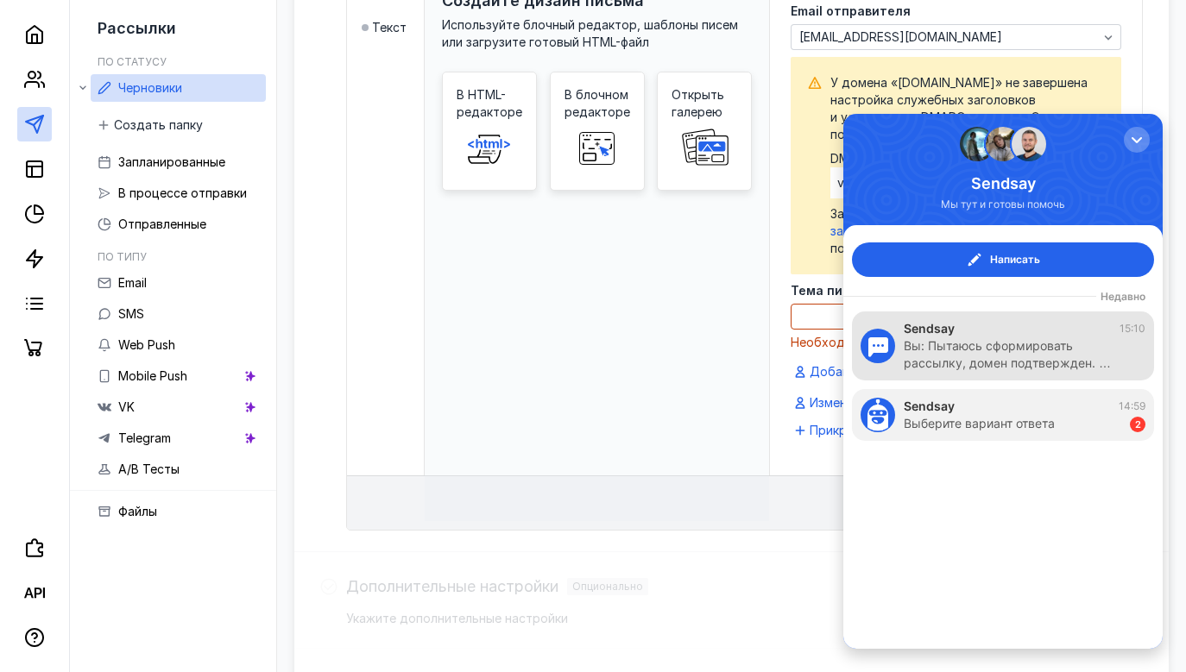
scroll to position [0, 0]
click at [948, 356] on div "Вы: Пытаюсь сформировать рассылку, домен подтвержден. …" at bounding box center [1016, 354] width 224 height 35
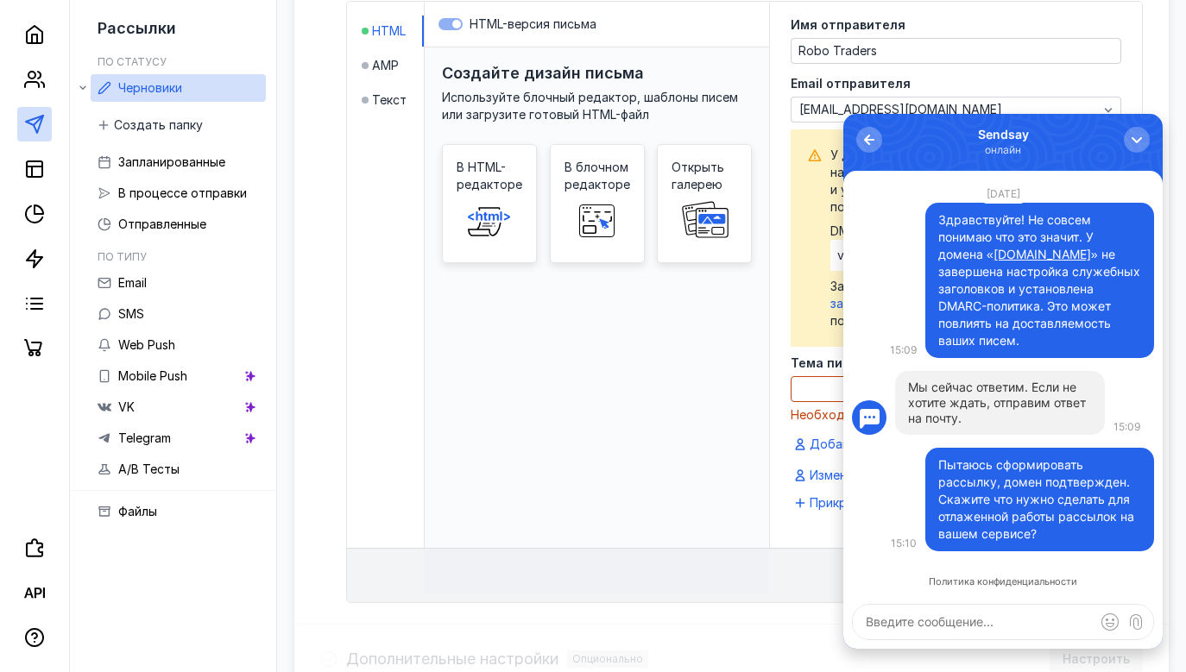
scroll to position [531, 0]
